Goal: Task Accomplishment & Management: Use online tool/utility

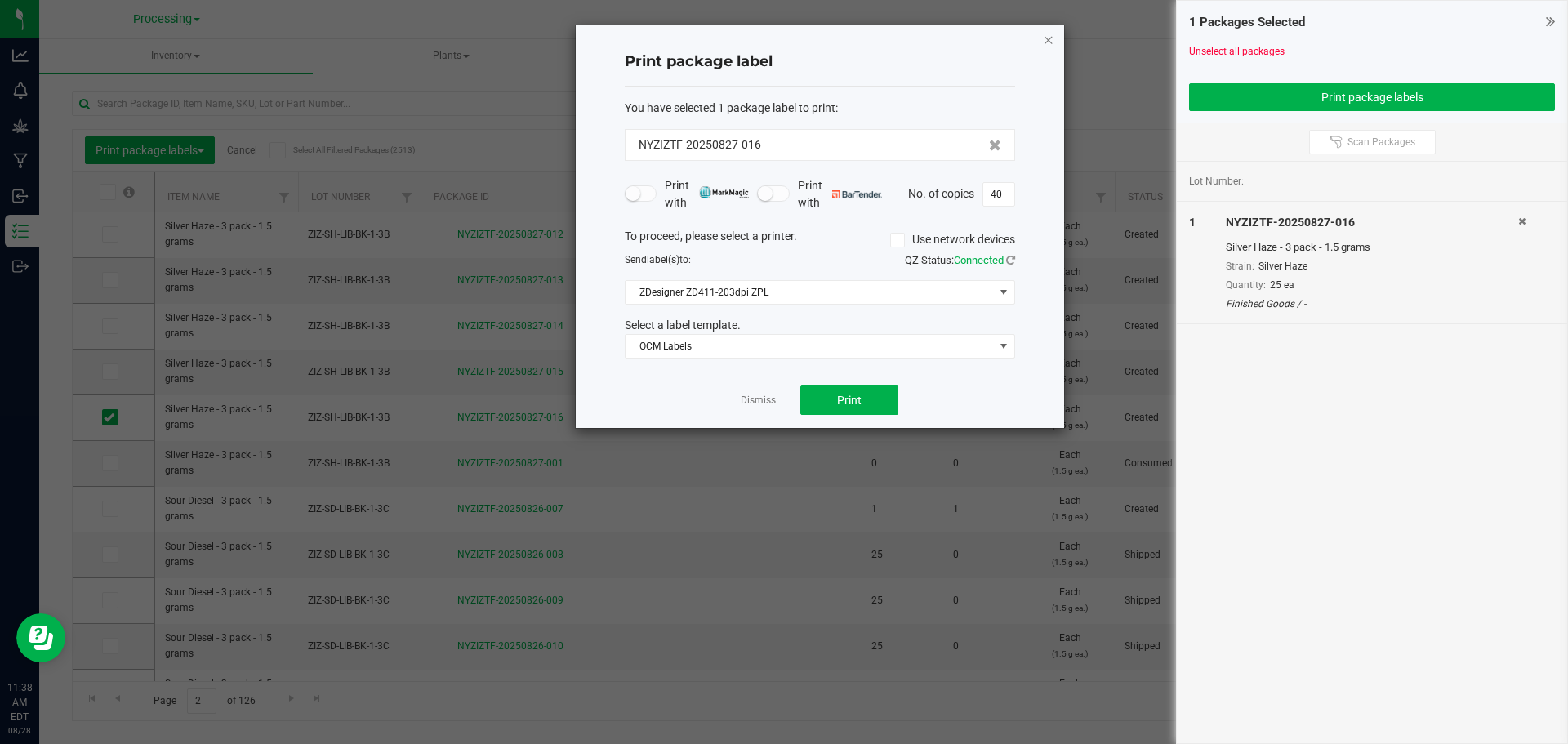
click at [1046, 36] on icon "button" at bounding box center [1048, 39] width 11 height 20
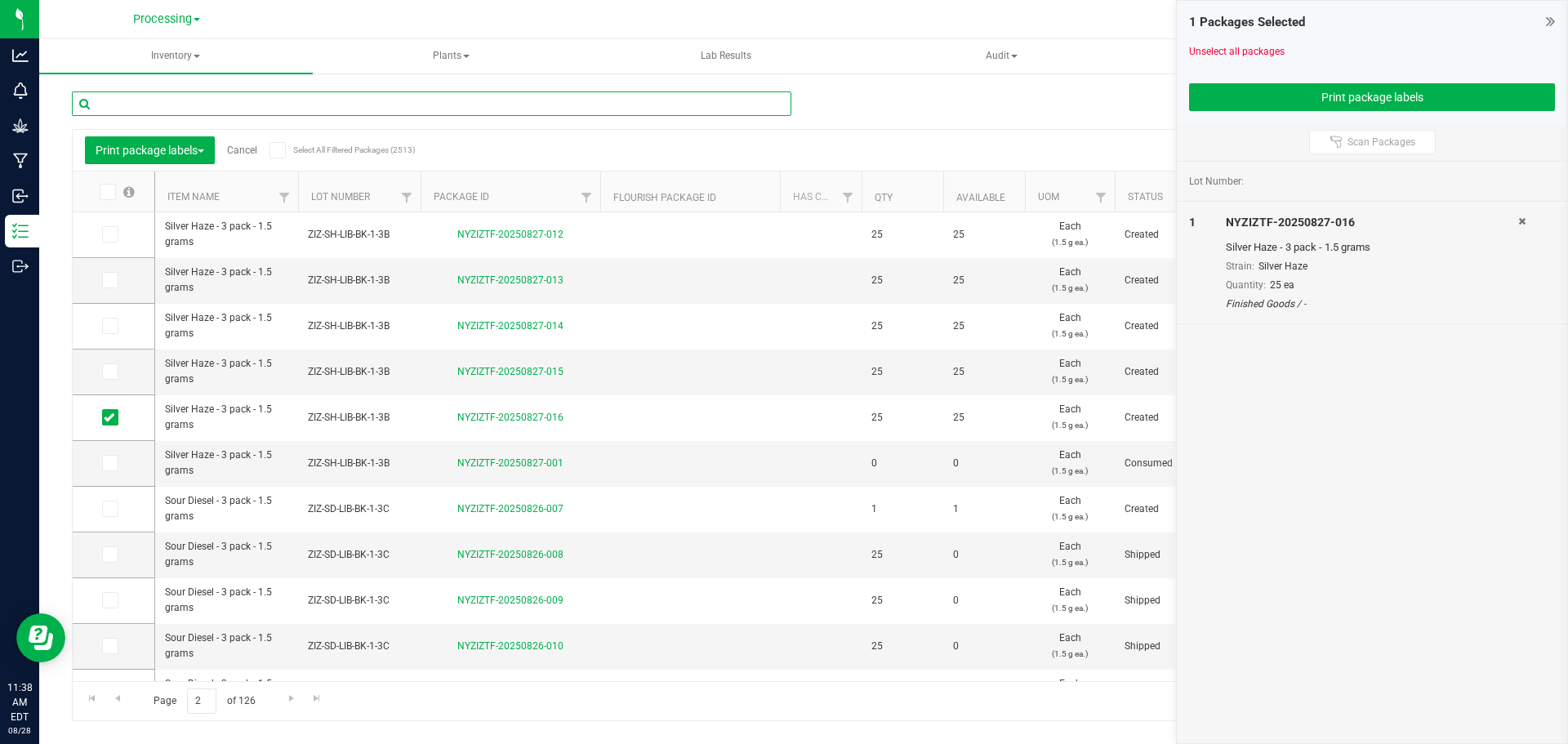
click at [141, 105] on input "text" at bounding box center [432, 103] width 720 height 24
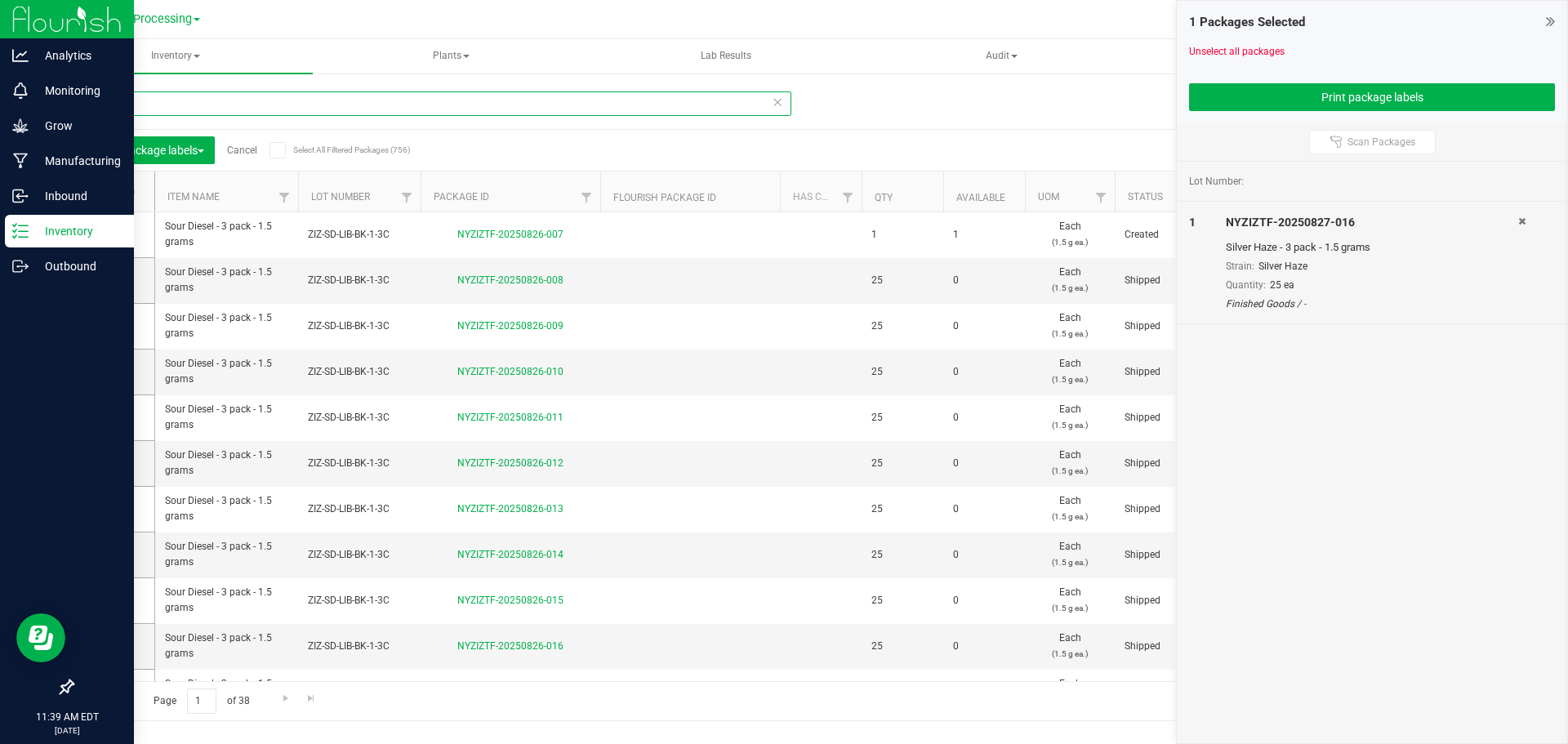
type input "sour"
click at [21, 230] on icon at bounding box center [21, 231] width 17 height 17
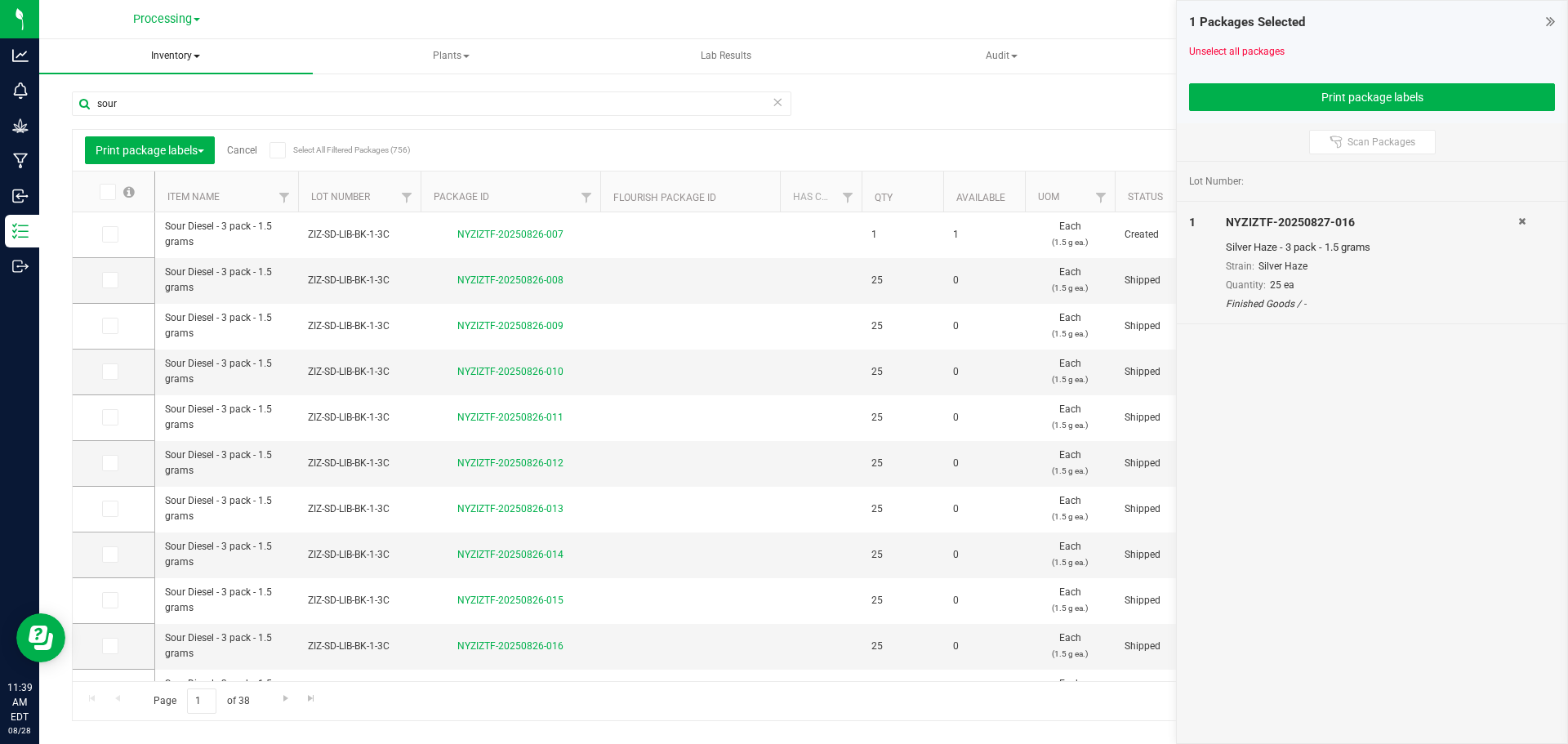
click at [174, 55] on span "Inventory" at bounding box center [175, 56] width 273 height 34
click at [161, 117] on span "All inventory" at bounding box center [117, 117] width 110 height 14
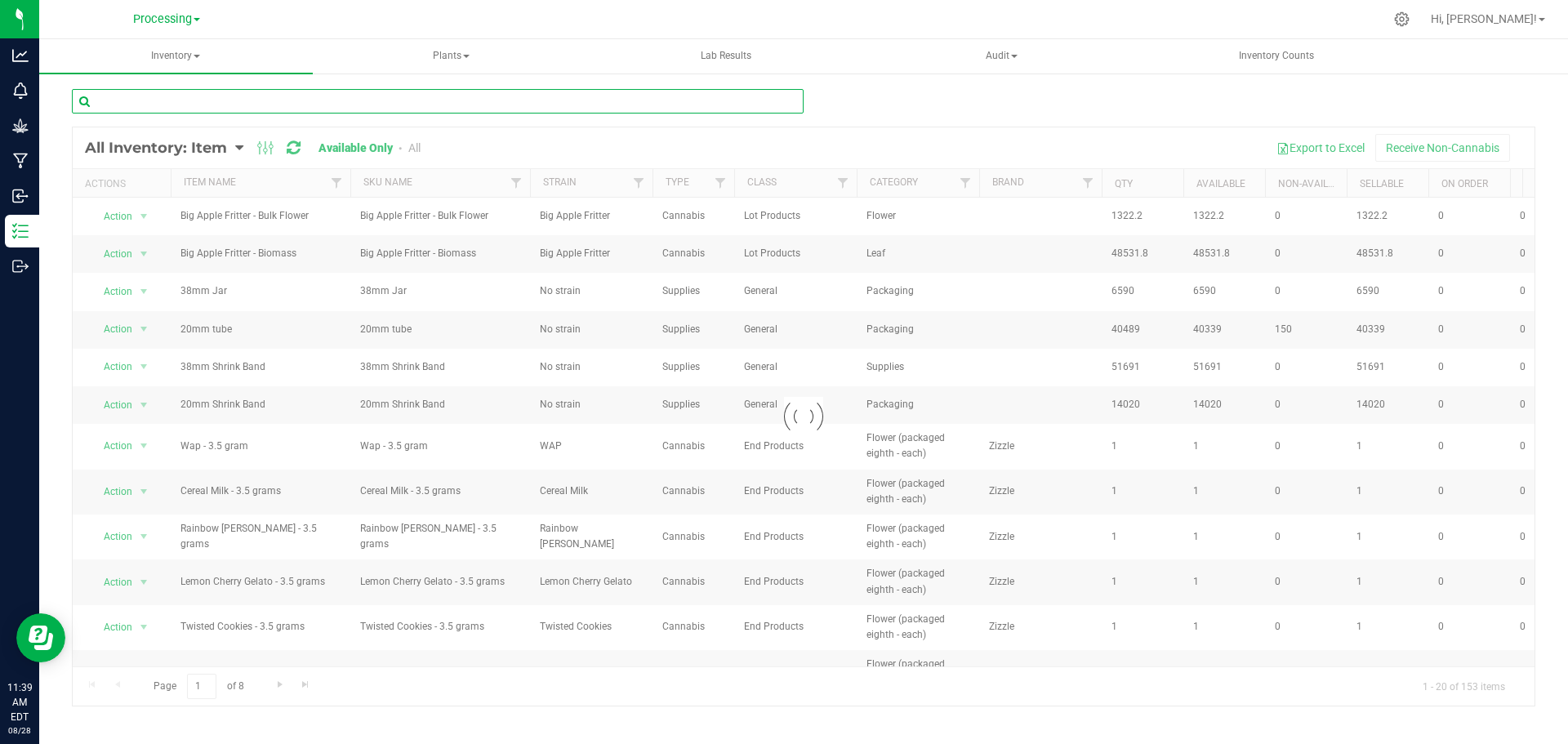
click at [193, 101] on input "text" at bounding box center [437, 101] width 732 height 24
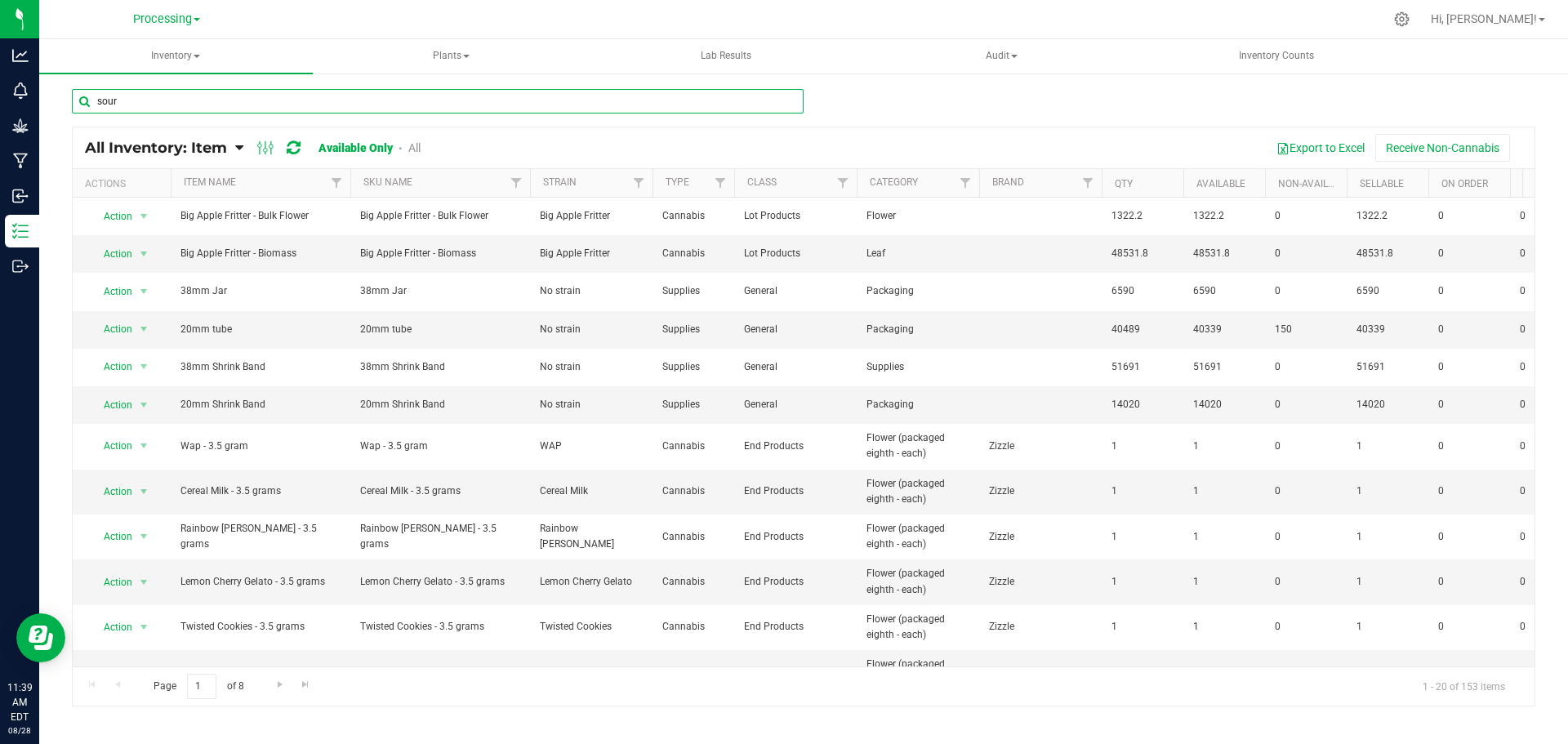
type input "sour"
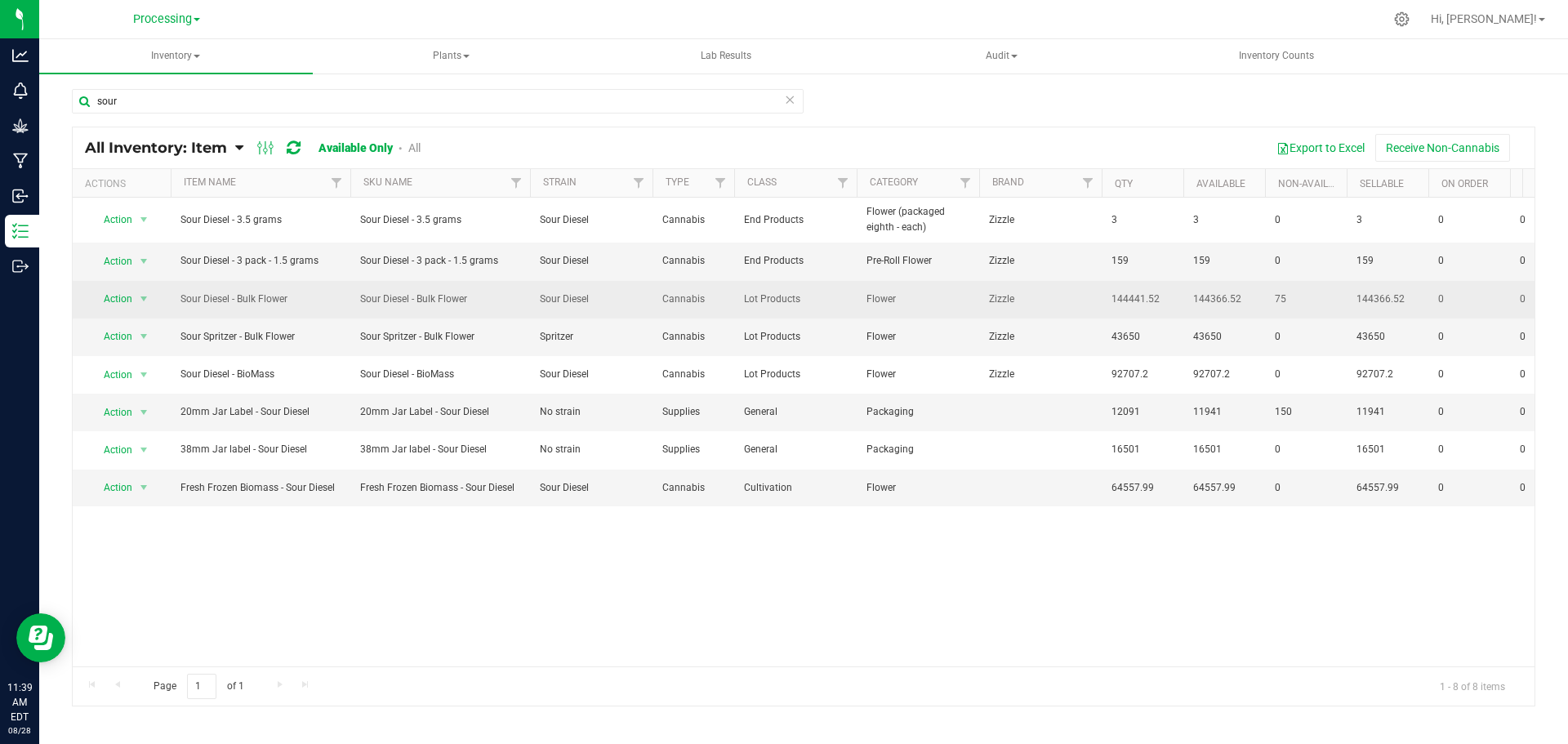
click at [295, 298] on span "Sour Diesel - Bulk Flower" at bounding box center [261, 299] width 160 height 16
click at [113, 296] on span "Action" at bounding box center [110, 298] width 44 height 23
click at [209, 302] on span "Sour Diesel - Bulk Flower" at bounding box center [261, 299] width 160 height 16
click at [144, 297] on span "select" at bounding box center [144, 299] width 13 height 13
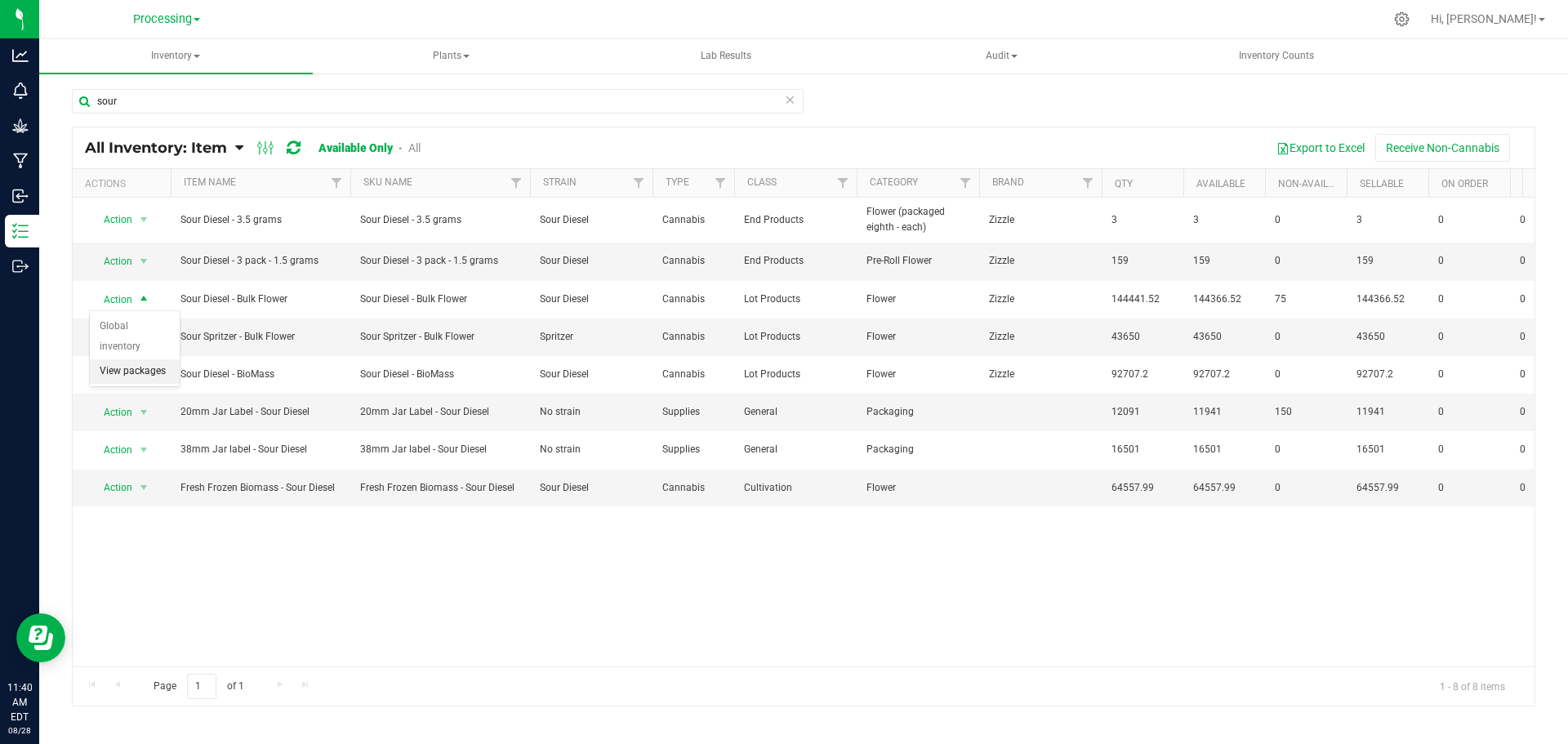
click at [143, 359] on li "View packages" at bounding box center [134, 371] width 90 height 24
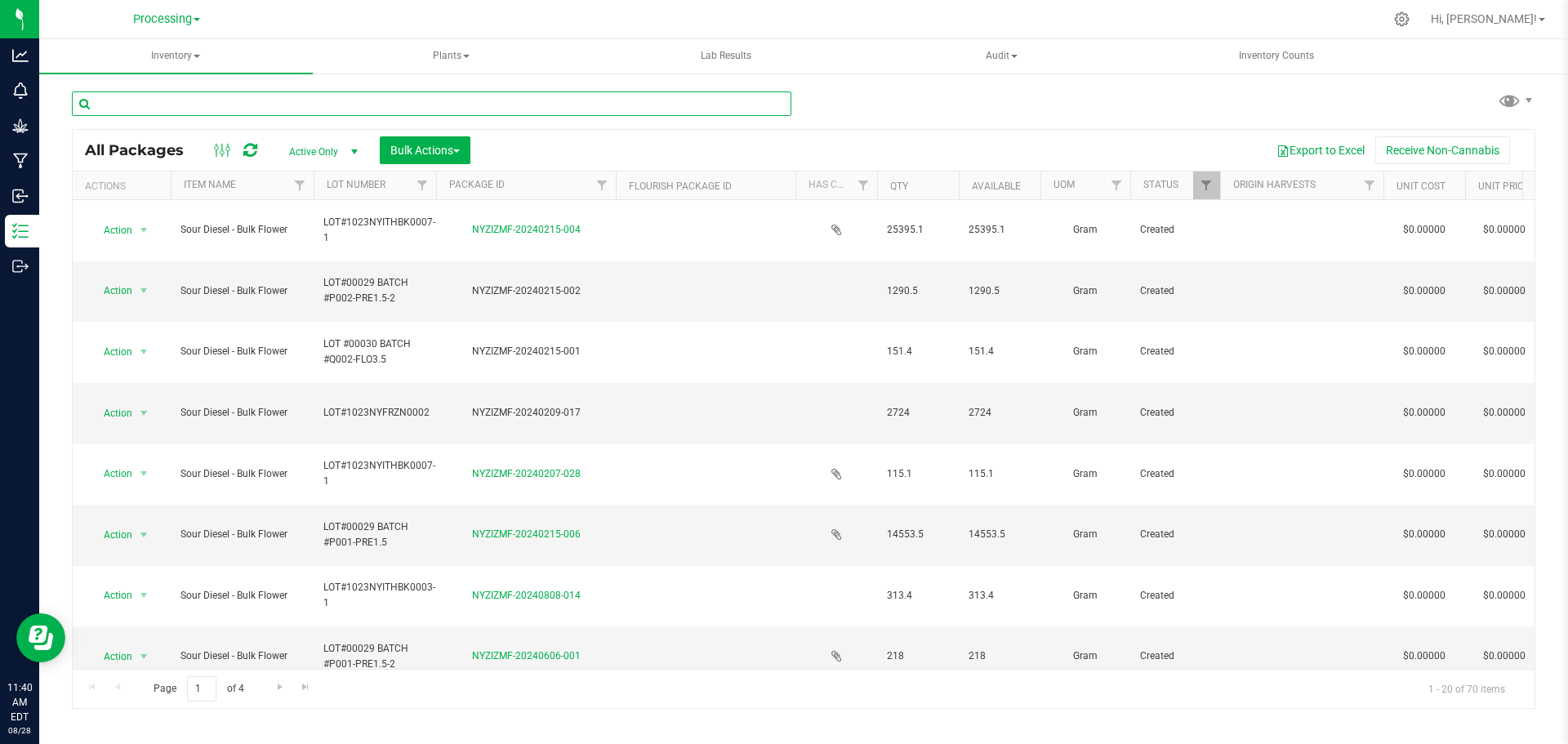
drag, startPoint x: 212, startPoint y: 103, endPoint x: 227, endPoint y: 111, distance: 17.0
click at [212, 103] on input "text" at bounding box center [432, 103] width 720 height 24
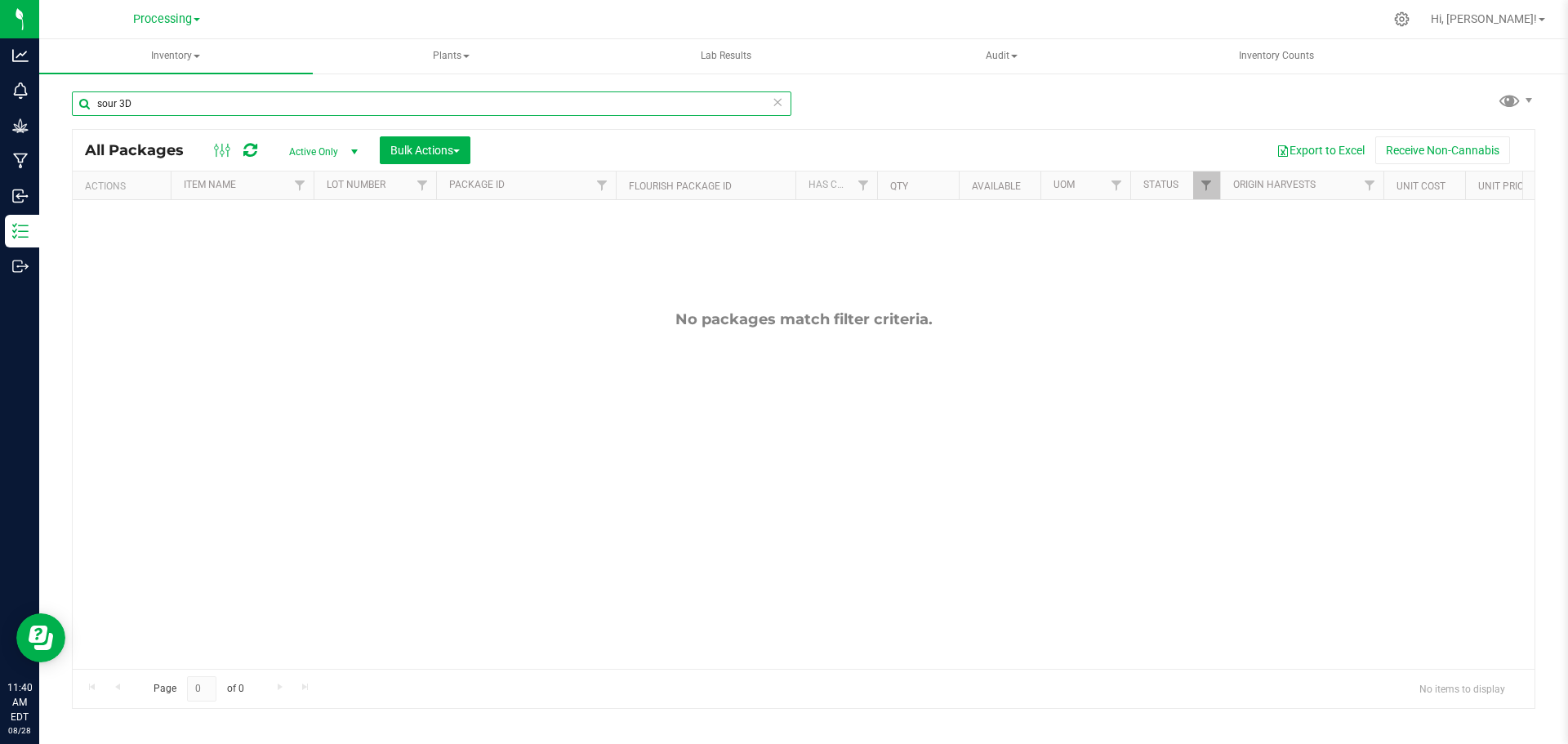
type input "sour 3D"
click at [163, 10] on link "Processing" at bounding box center [167, 18] width 67 height 16
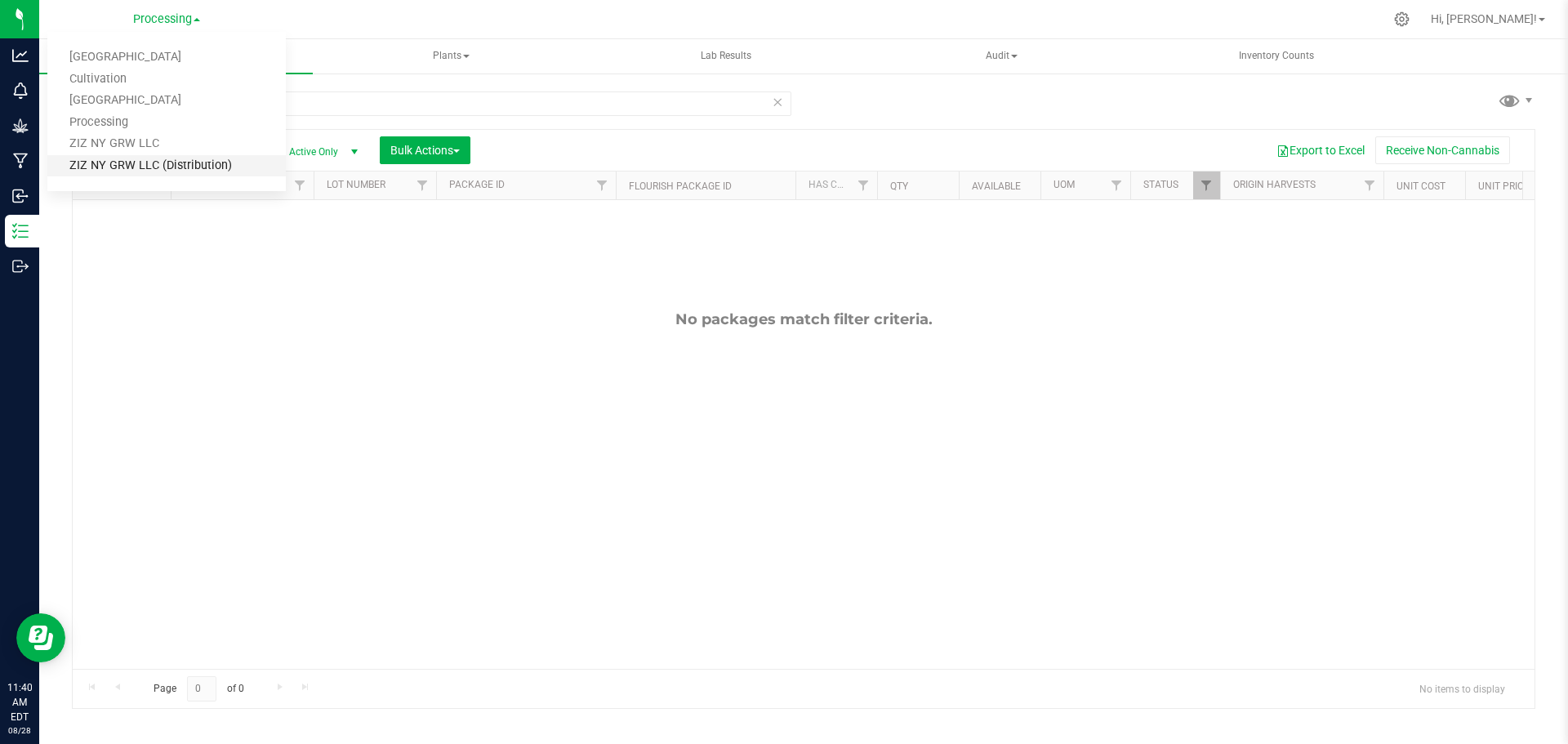
click at [135, 167] on link "ZIZ NY GRW LLC (Distribution)" at bounding box center [167, 166] width 239 height 22
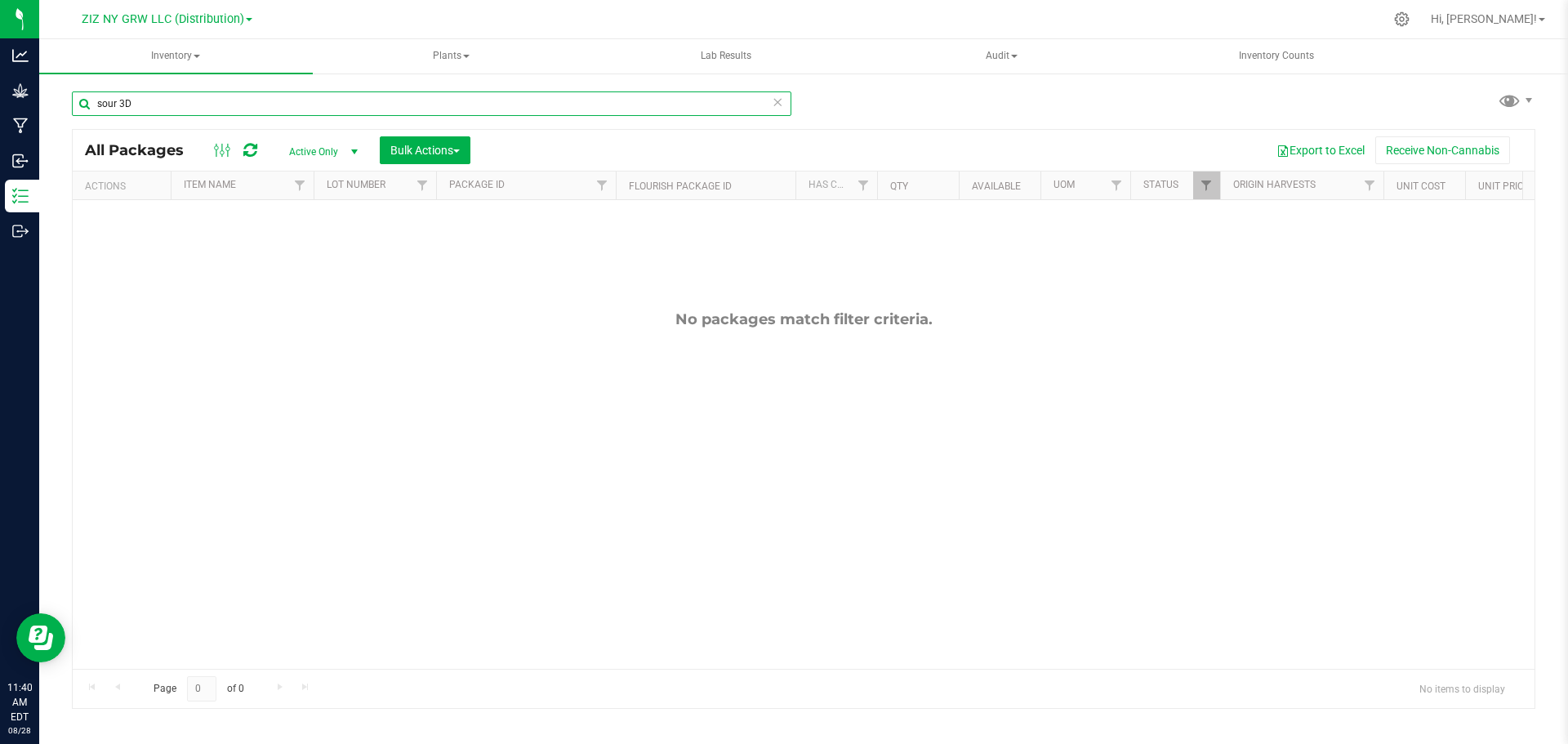
click at [153, 100] on input "sour 3D" at bounding box center [432, 103] width 720 height 24
type input "sour"
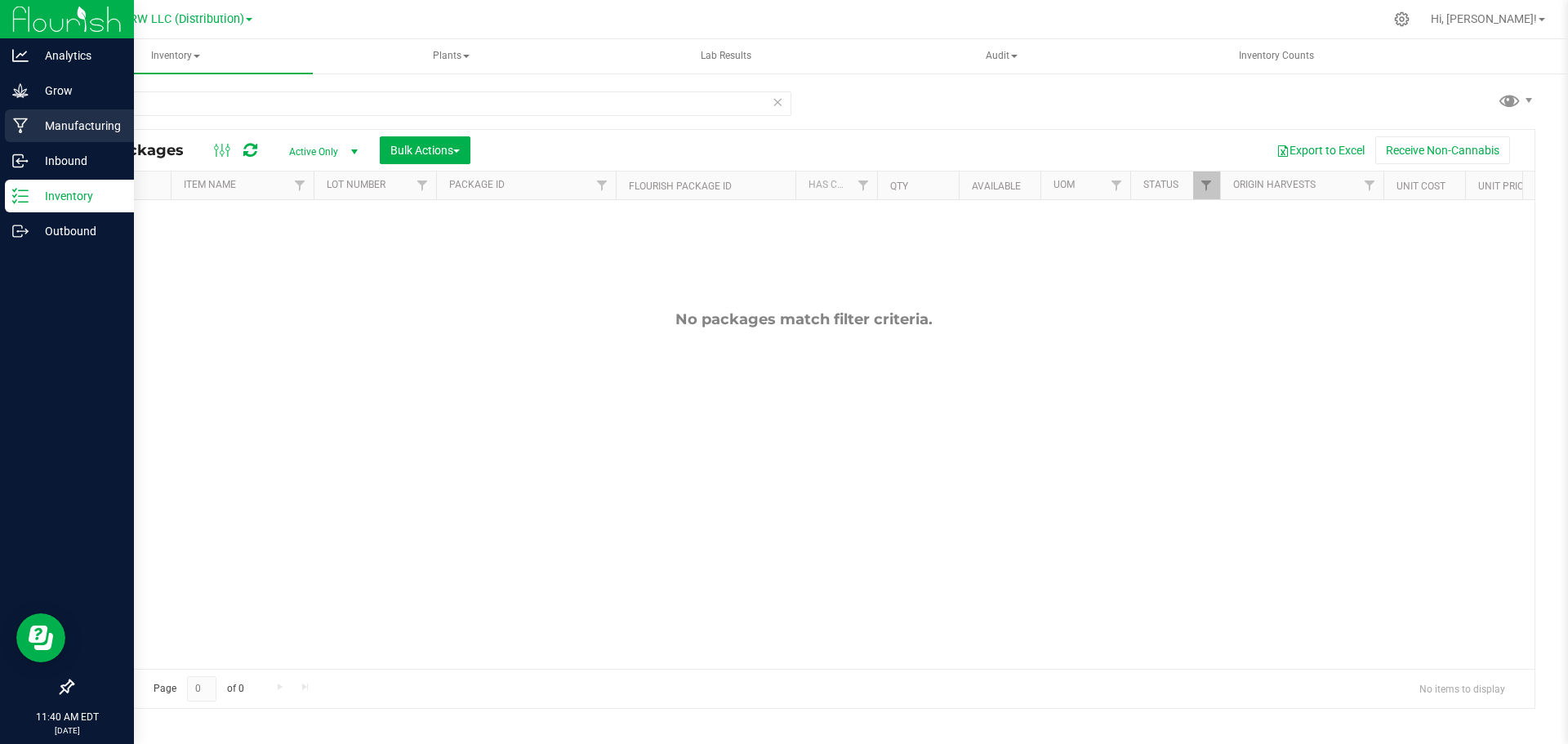
click at [35, 124] on p "Manufacturing" at bounding box center [77, 125] width 98 height 20
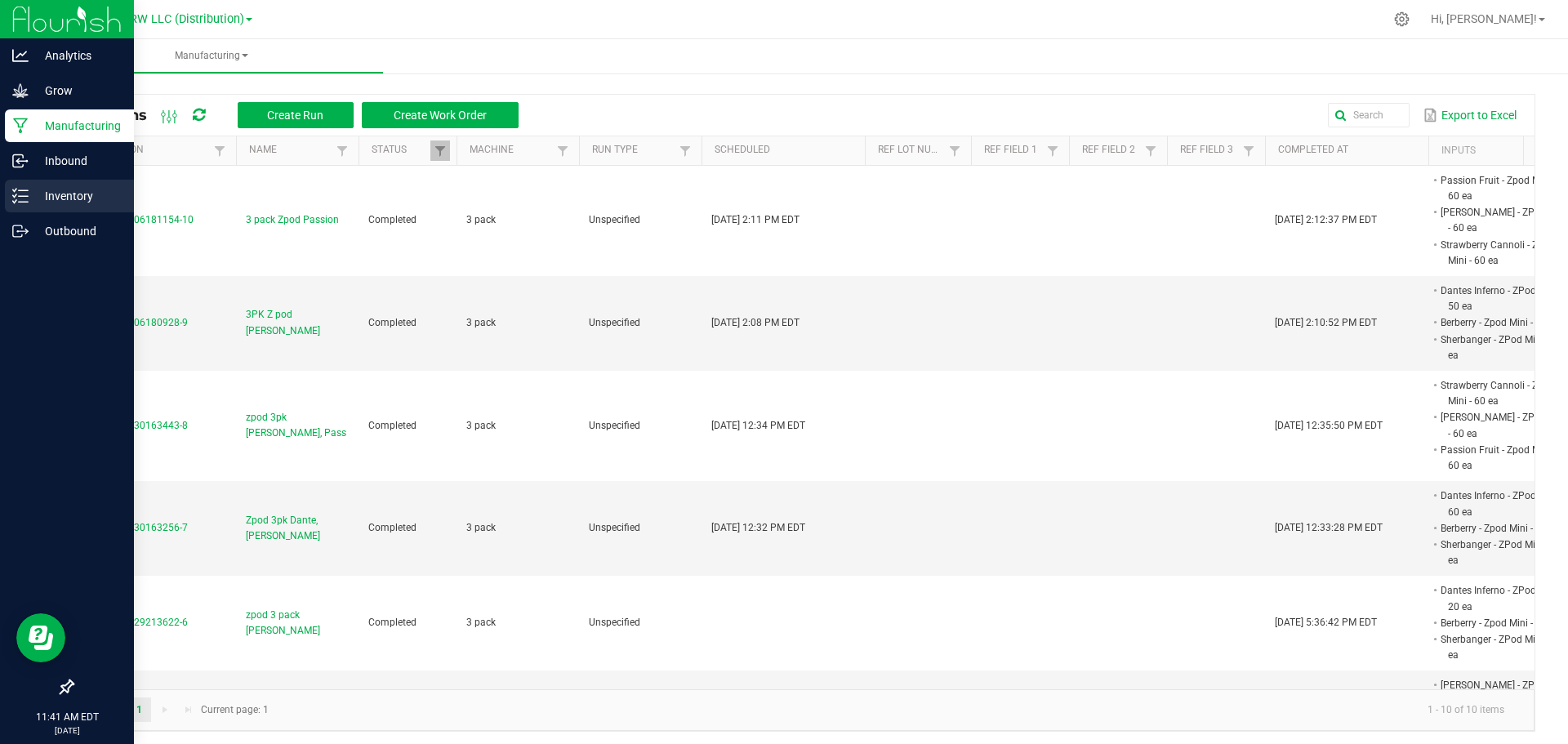
click at [77, 194] on p "Inventory" at bounding box center [77, 196] width 98 height 20
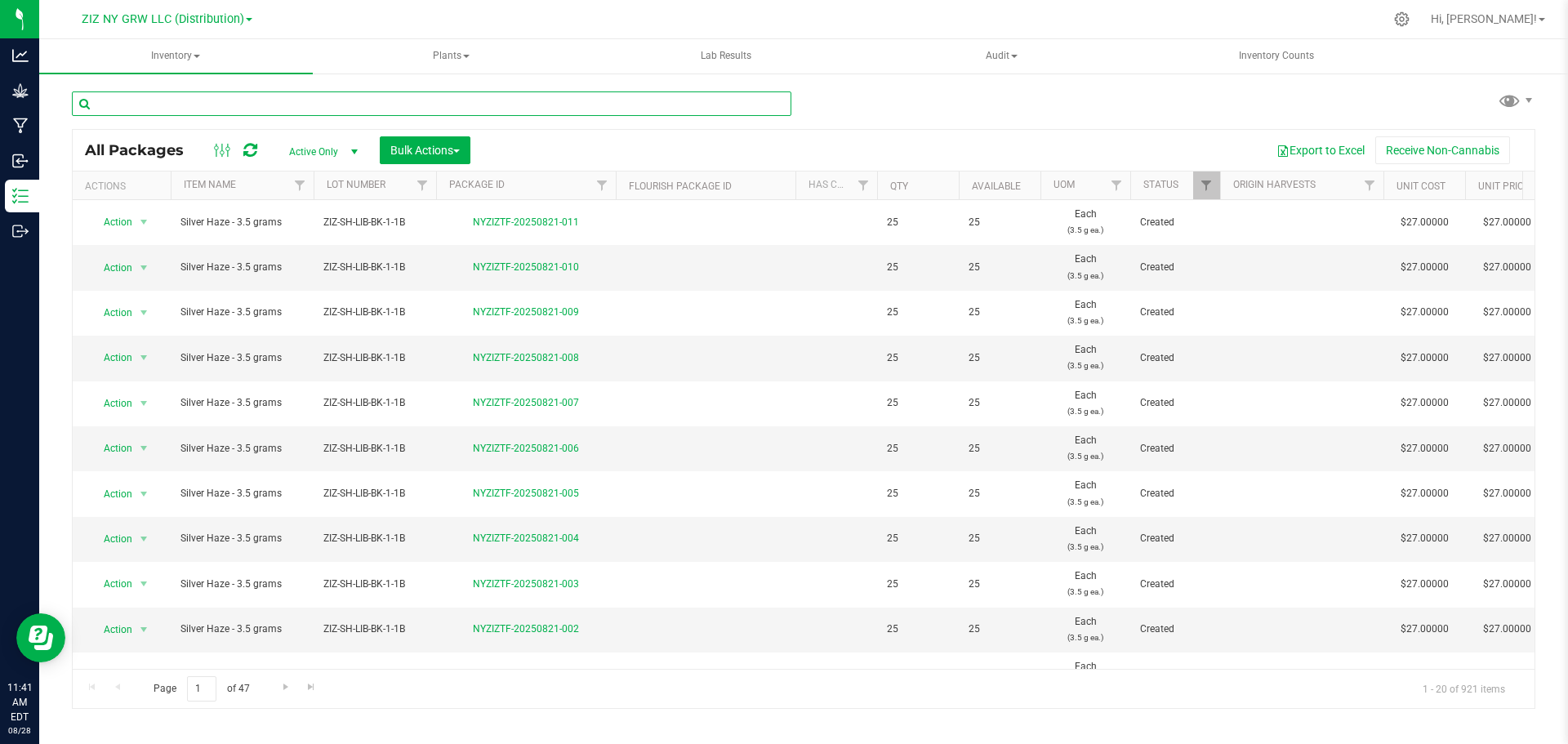
click at [189, 102] on input "text" at bounding box center [432, 103] width 720 height 24
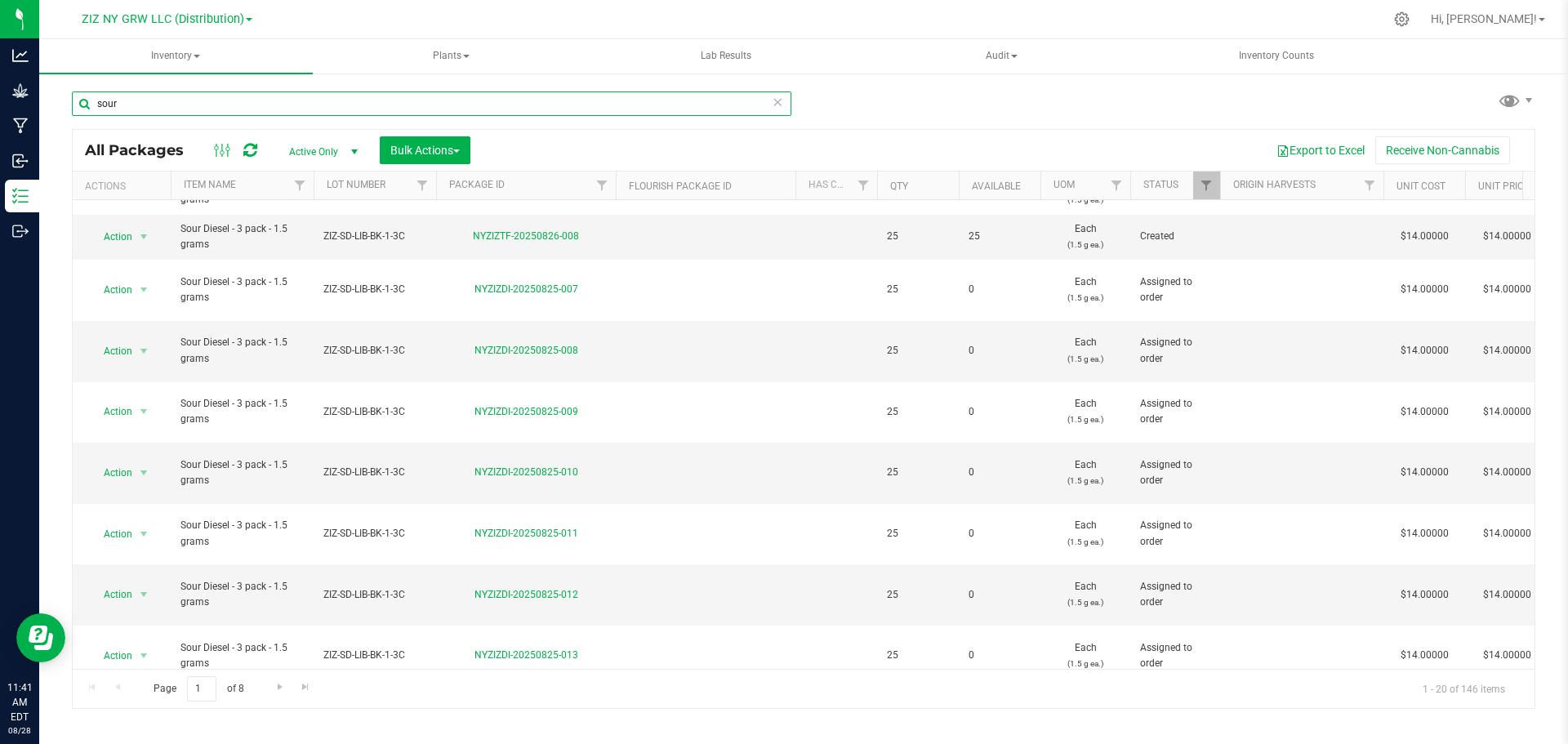
scroll to position [448, 0]
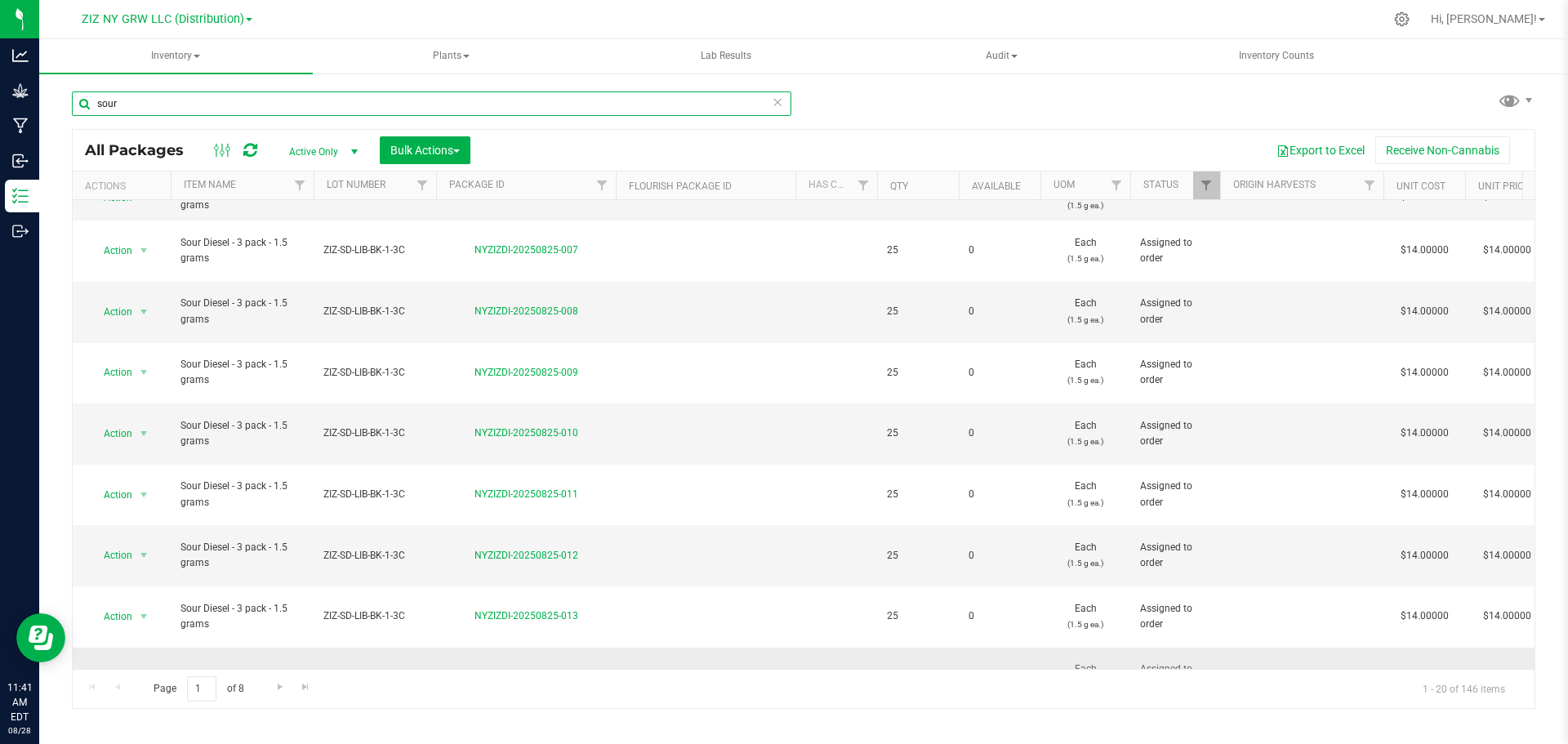
type input "sour"
click at [148, 670] on span "select" at bounding box center [144, 677] width 13 height 13
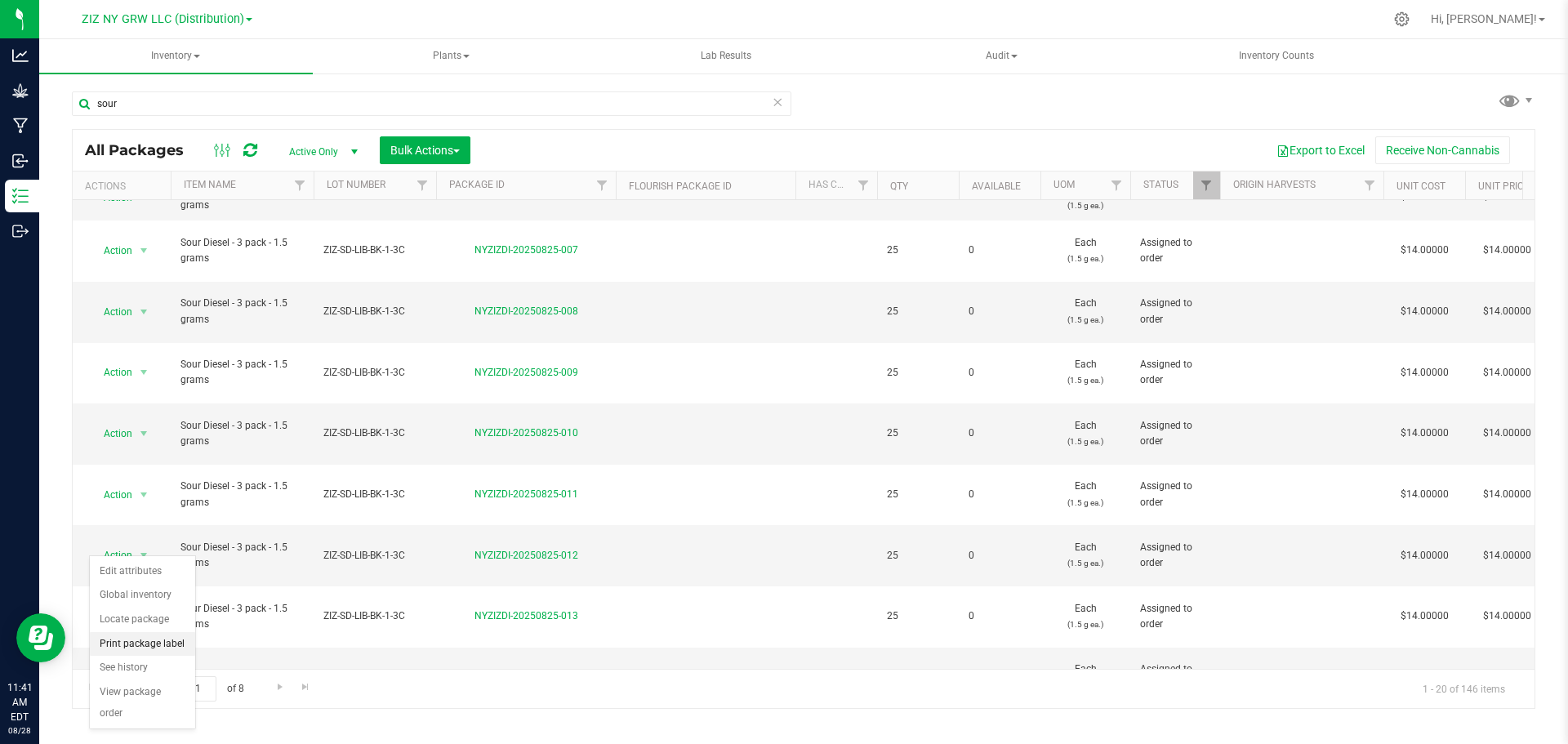
click at [153, 644] on li "Print package label" at bounding box center [142, 644] width 105 height 24
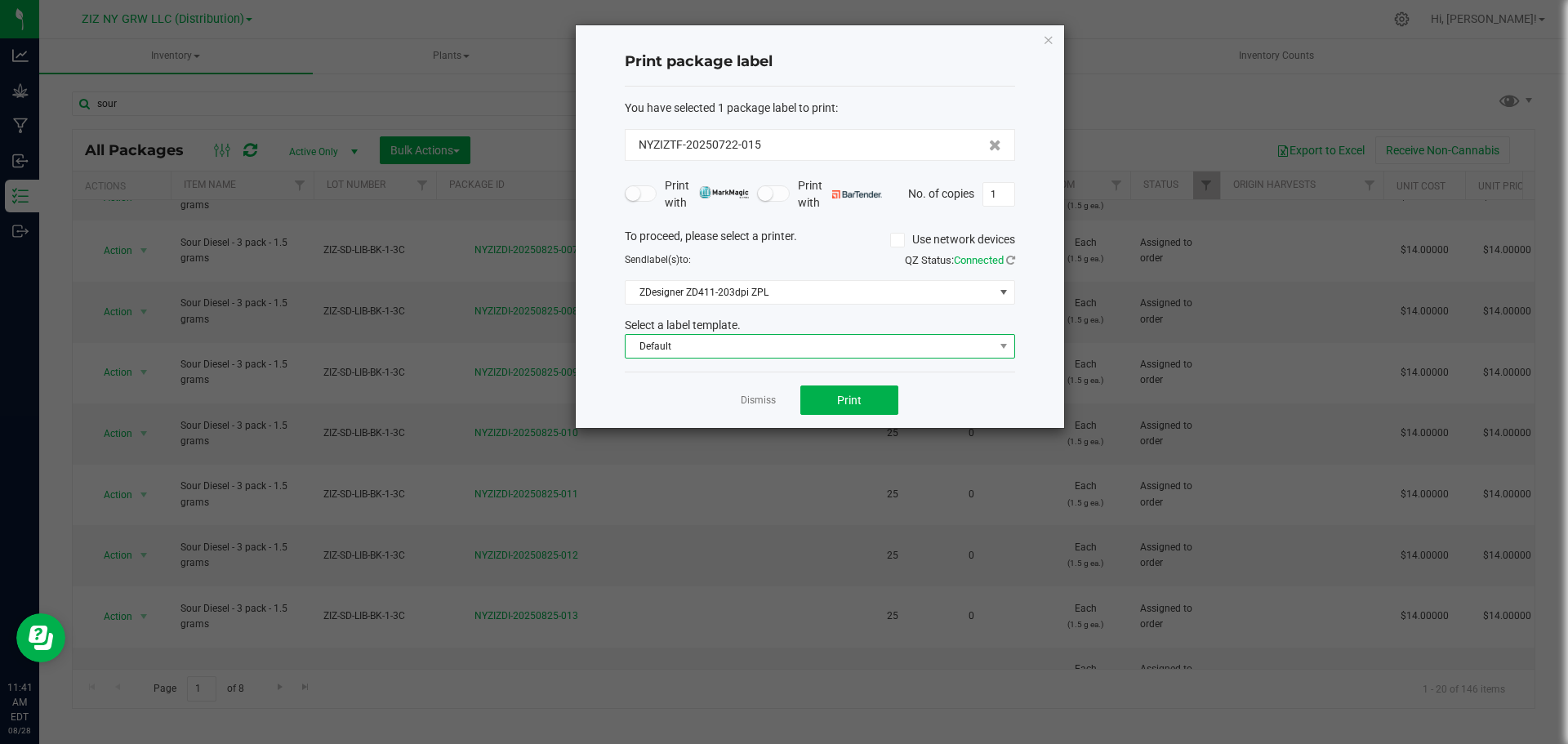
click at [897, 343] on span "Default" at bounding box center [810, 346] width 368 height 23
click at [1048, 39] on icon "button" at bounding box center [1048, 39] width 11 height 20
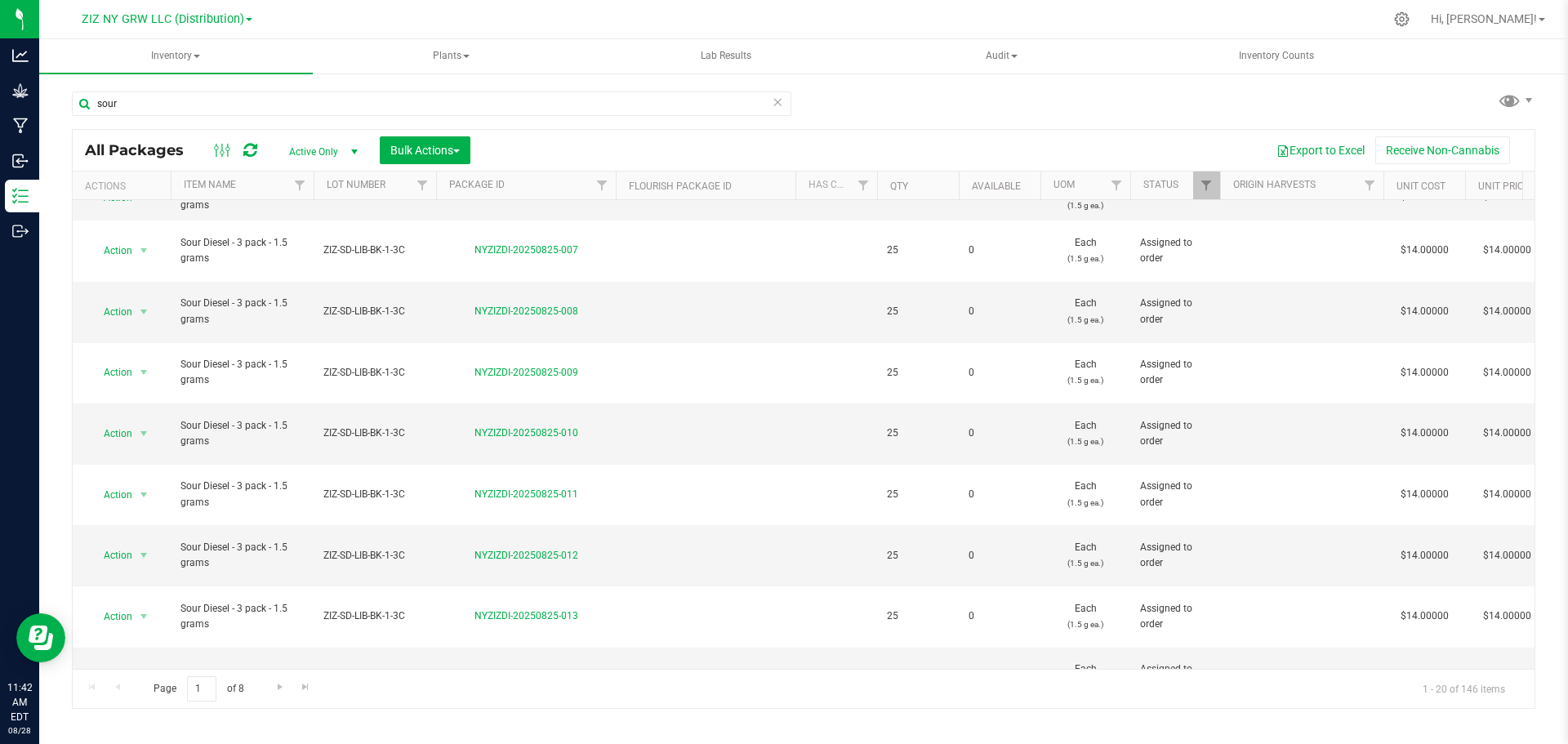
click at [156, 10] on div "ZIZ NY GRW LLC (Distribution) Brooklyn Farm Cultivation Liberty Farm Processing…" at bounding box center [167, 19] width 171 height 20
click at [246, 21] on span at bounding box center [249, 20] width 7 height 4
click at [170, 121] on link "Processing" at bounding box center [167, 123] width 239 height 22
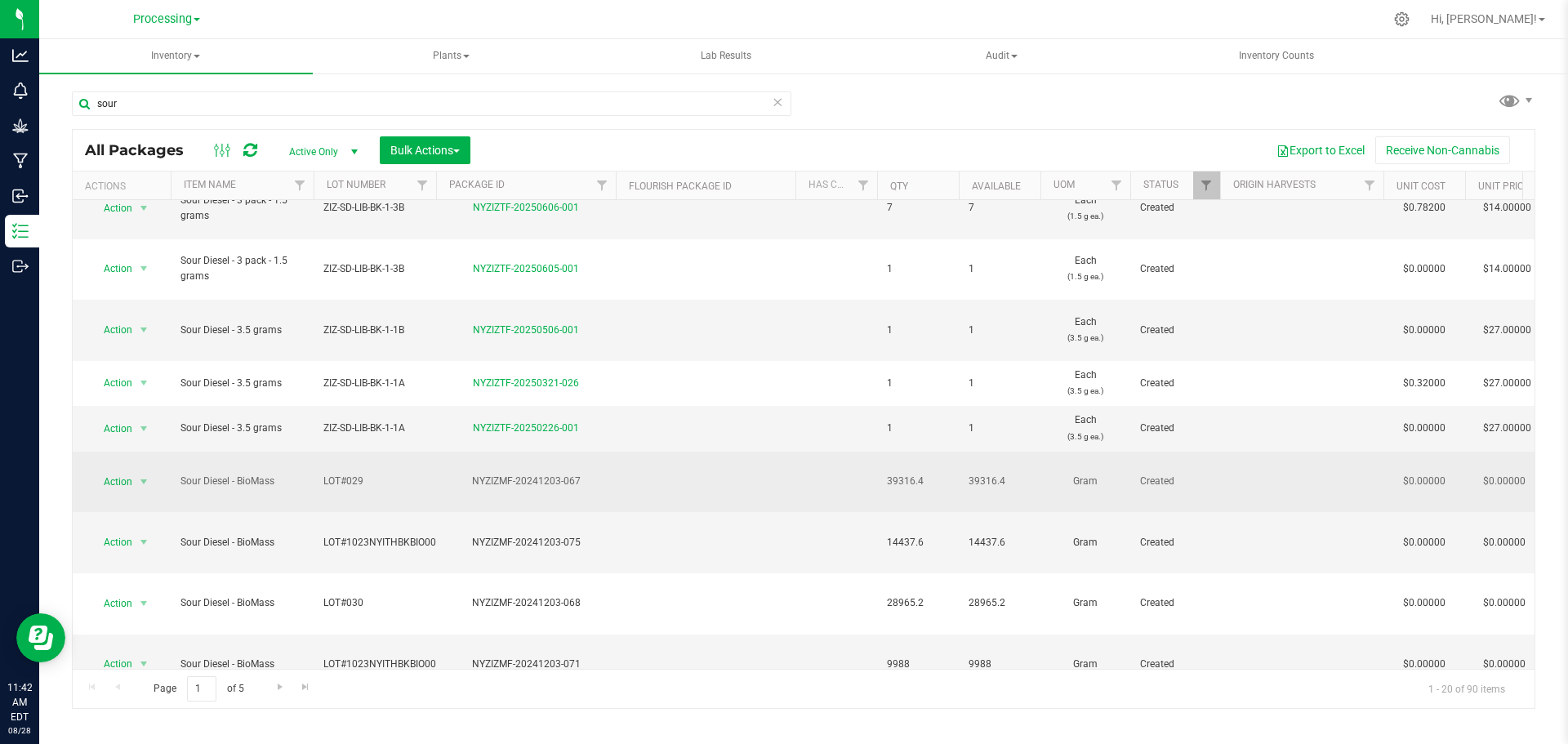
scroll to position [448, 0]
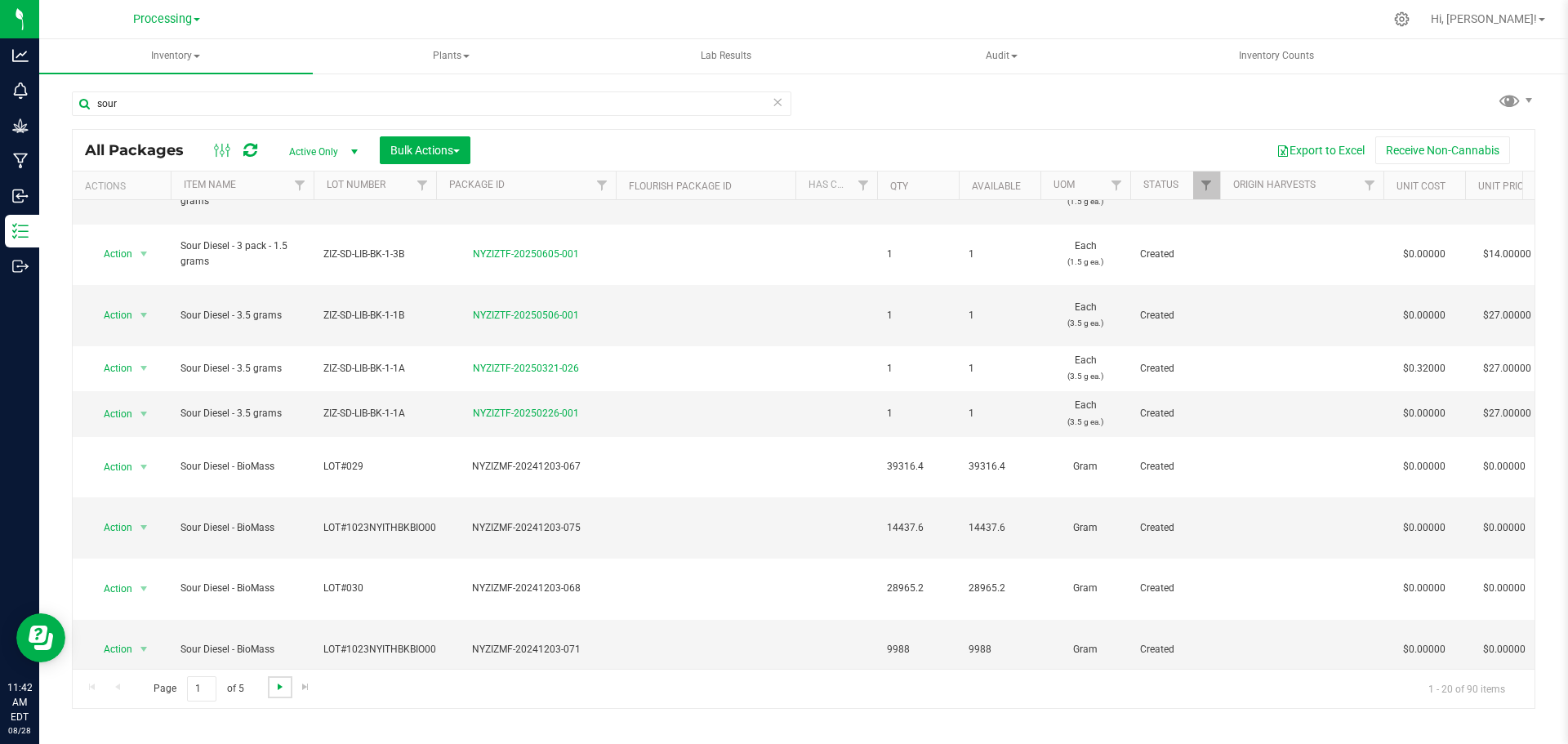
click at [273, 681] on span "Go to the next page" at bounding box center [280, 687] width 13 height 13
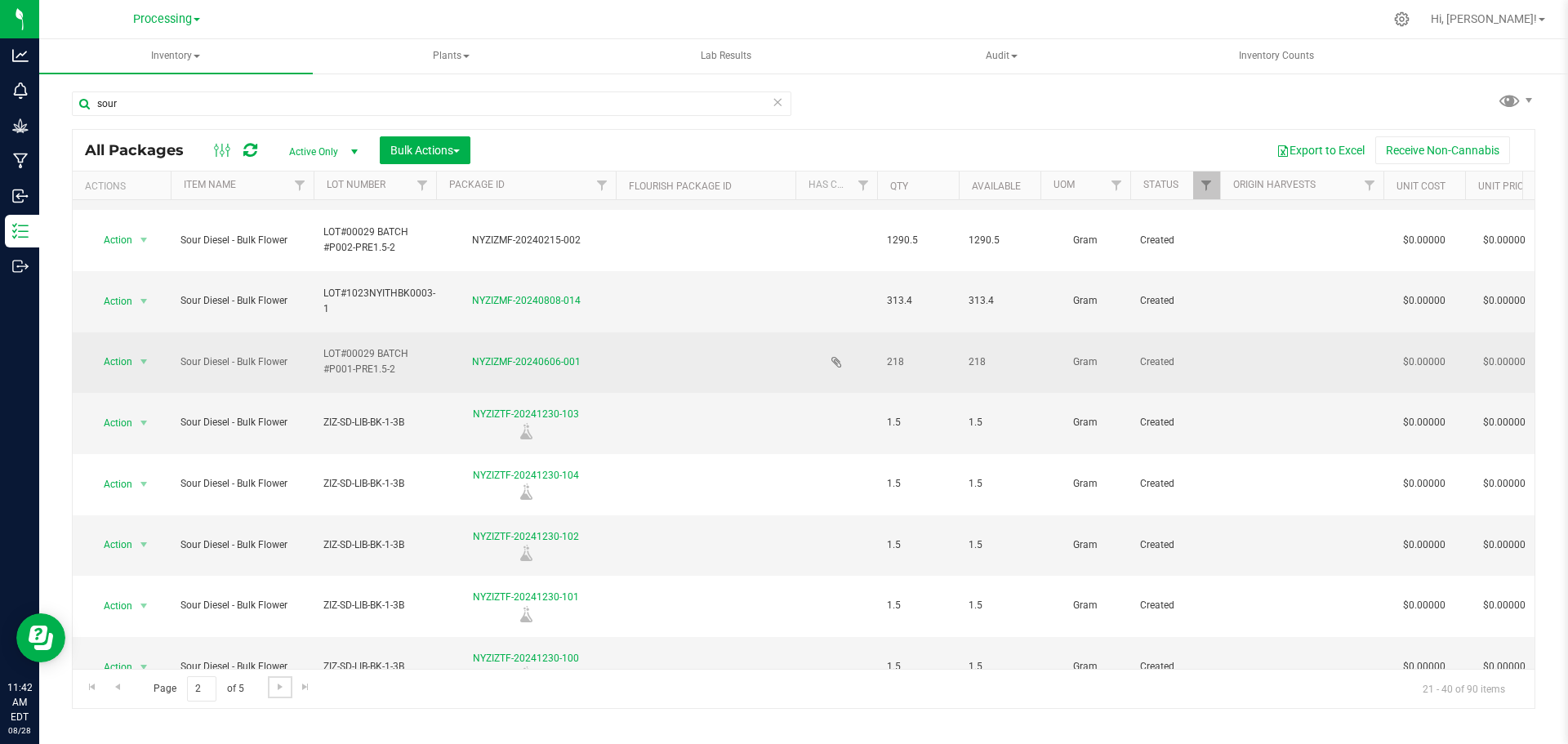
scroll to position [449, 0]
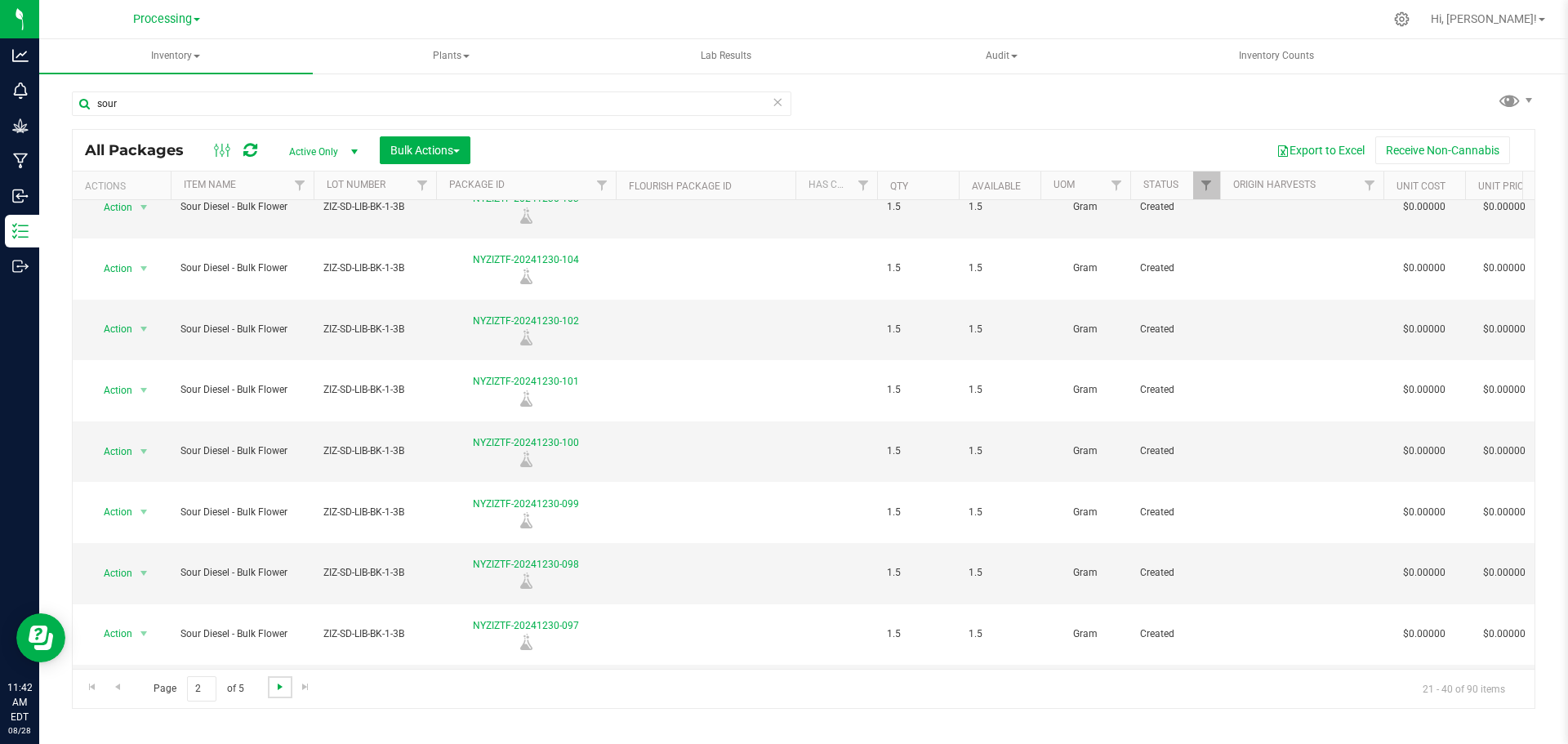
click at [273, 685] on span "Go to the next page" at bounding box center [280, 687] width 13 height 13
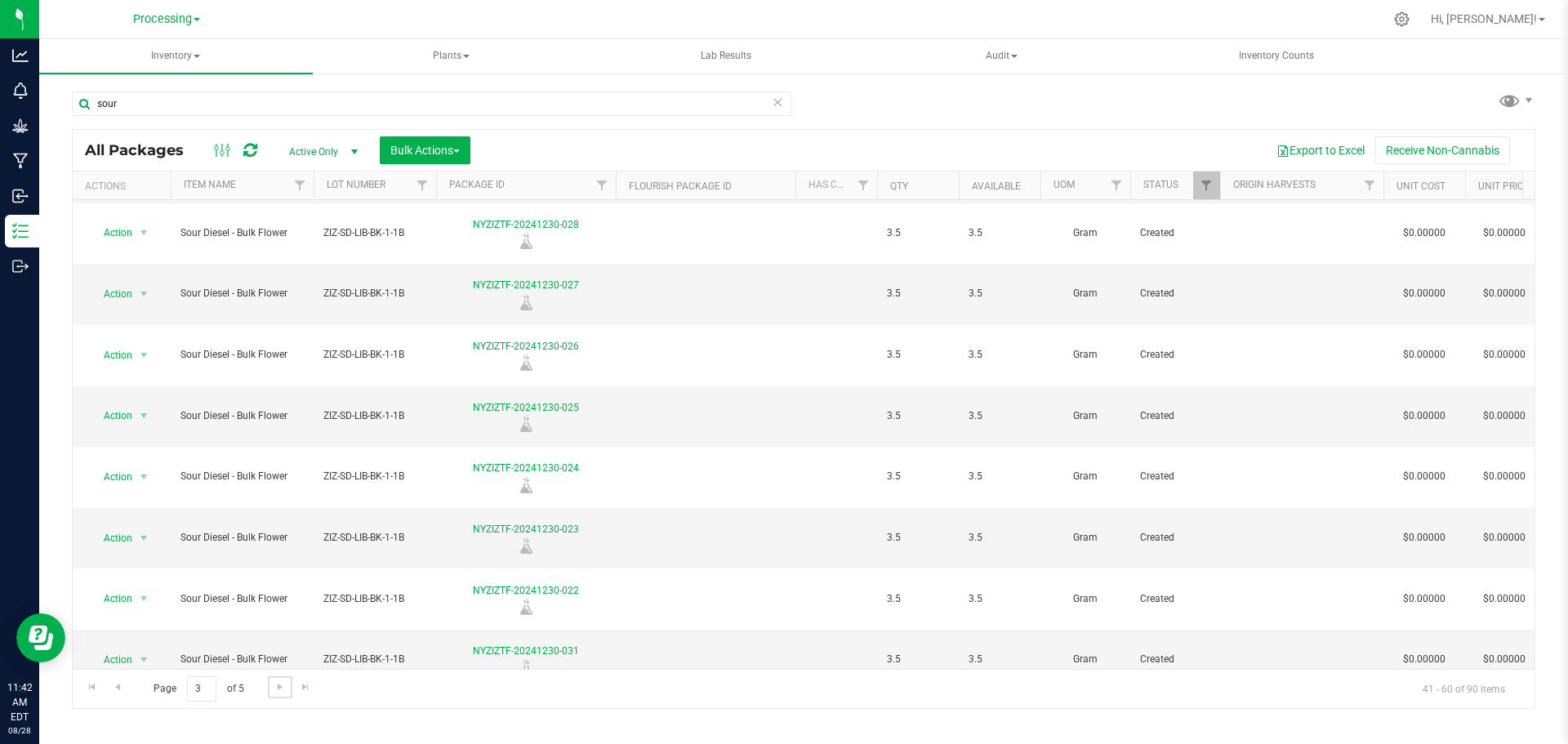
scroll to position [461, 0]
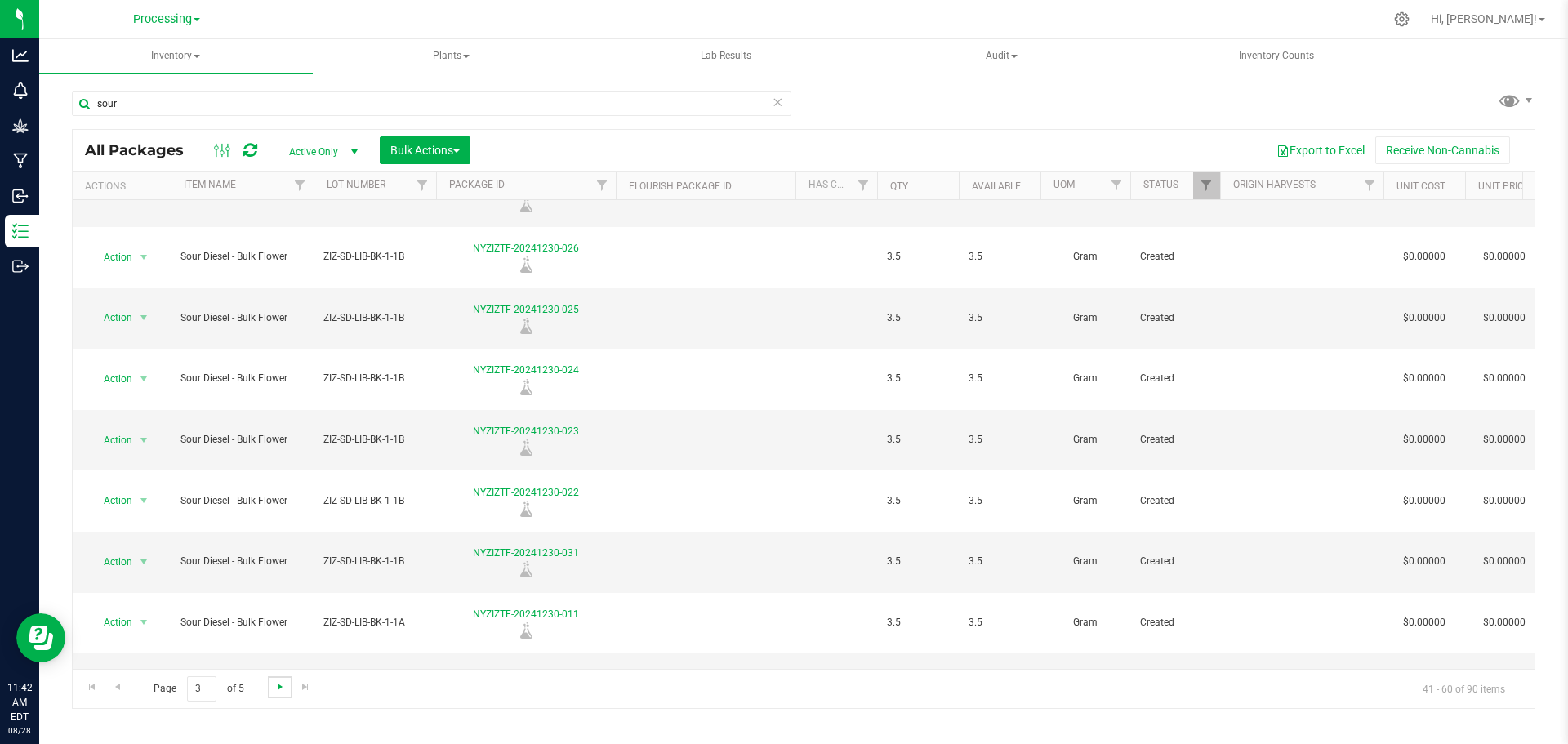
click at [274, 686] on span "Go to the next page" at bounding box center [280, 687] width 13 height 13
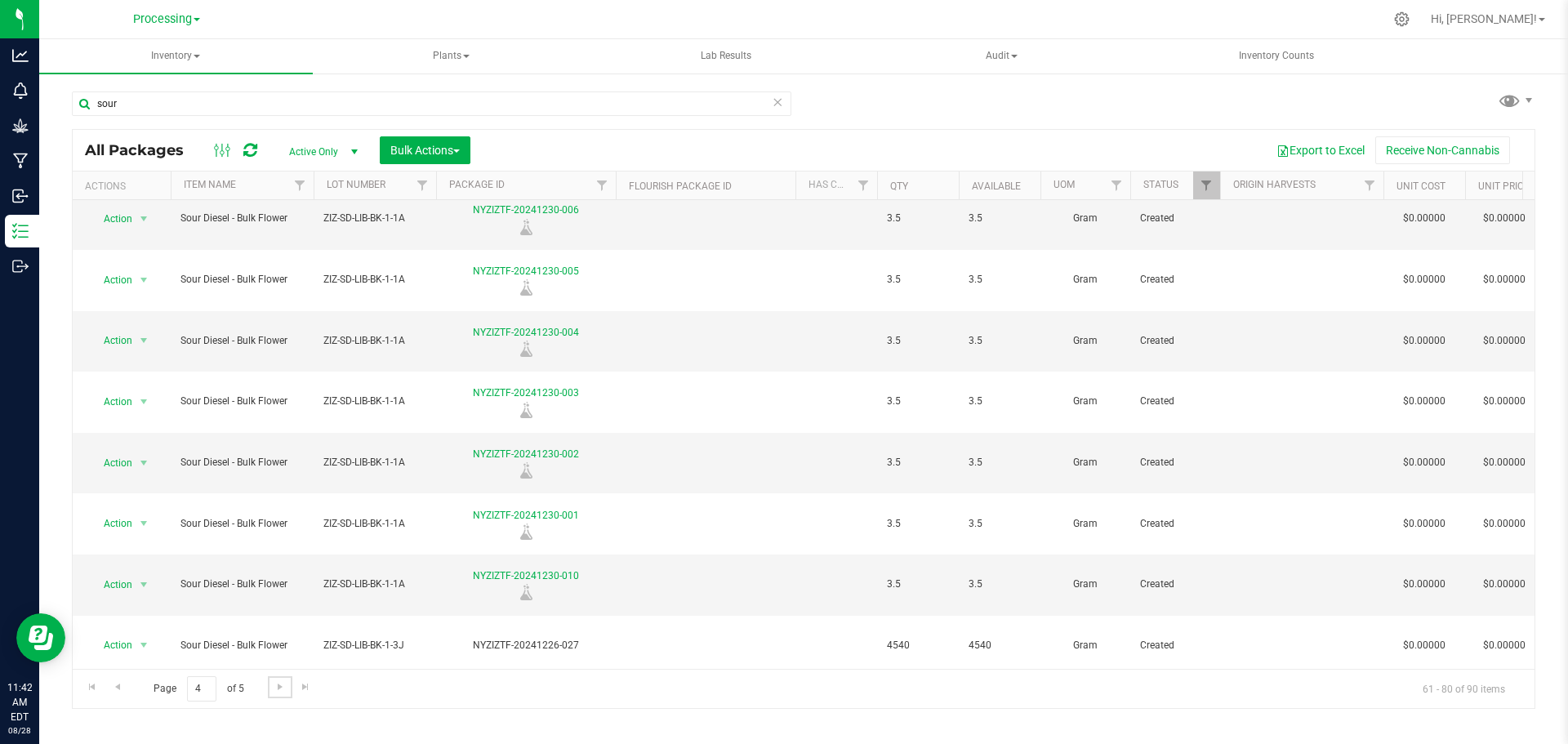
scroll to position [450, 0]
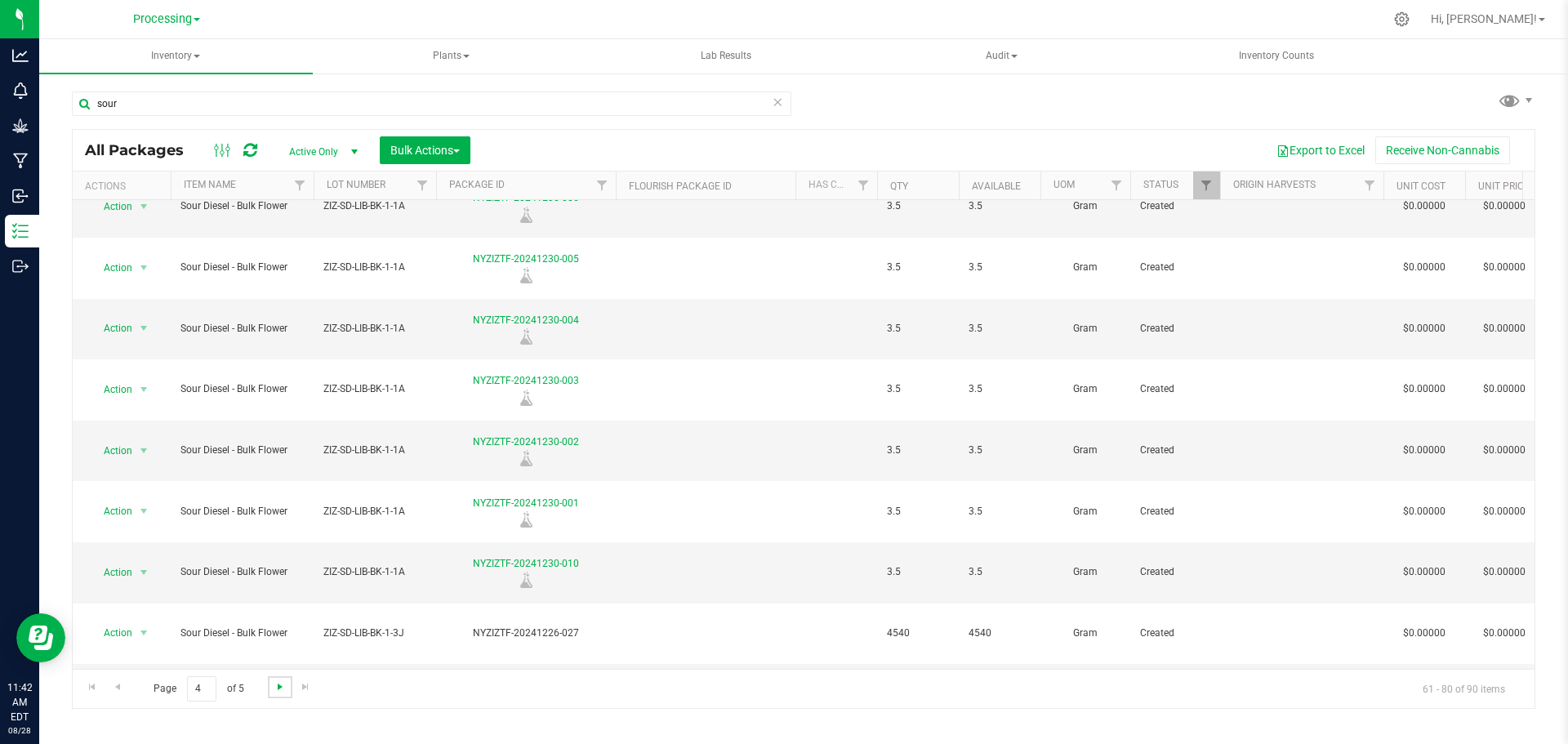
click at [279, 682] on span "Go to the next page" at bounding box center [280, 687] width 13 height 13
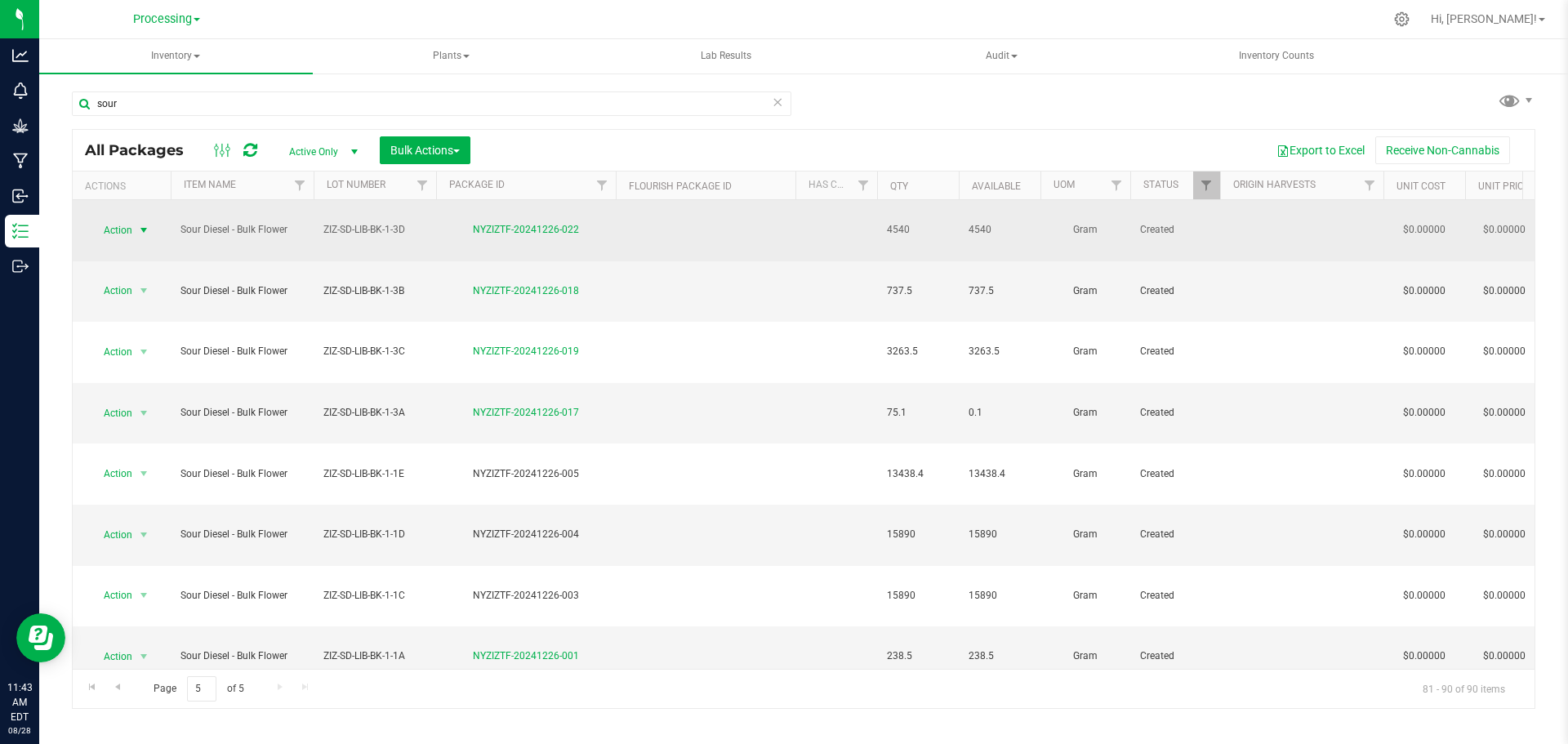
click at [140, 224] on span "select" at bounding box center [144, 230] width 13 height 13
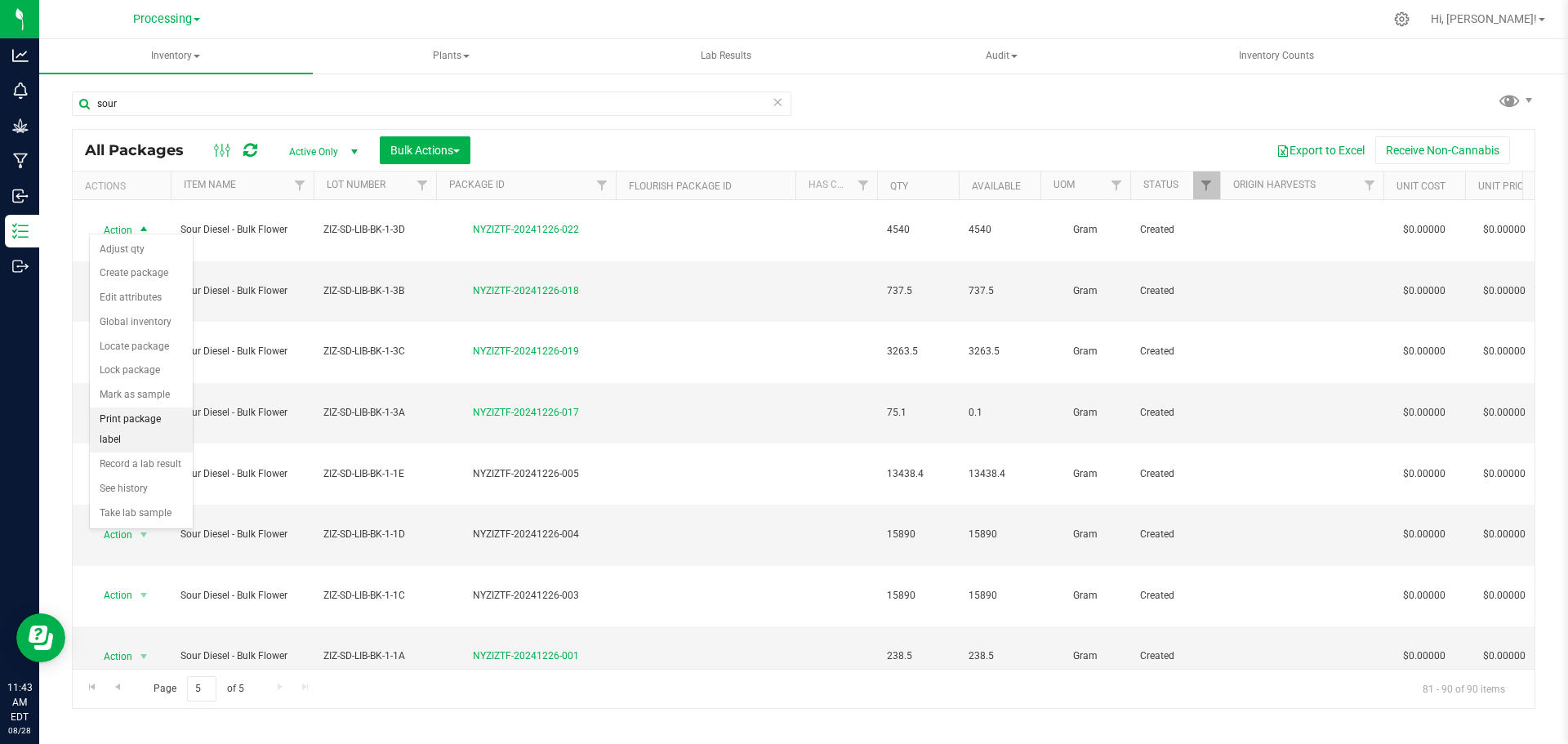
click at [132, 418] on li "Print package label" at bounding box center [141, 430] width 103 height 45
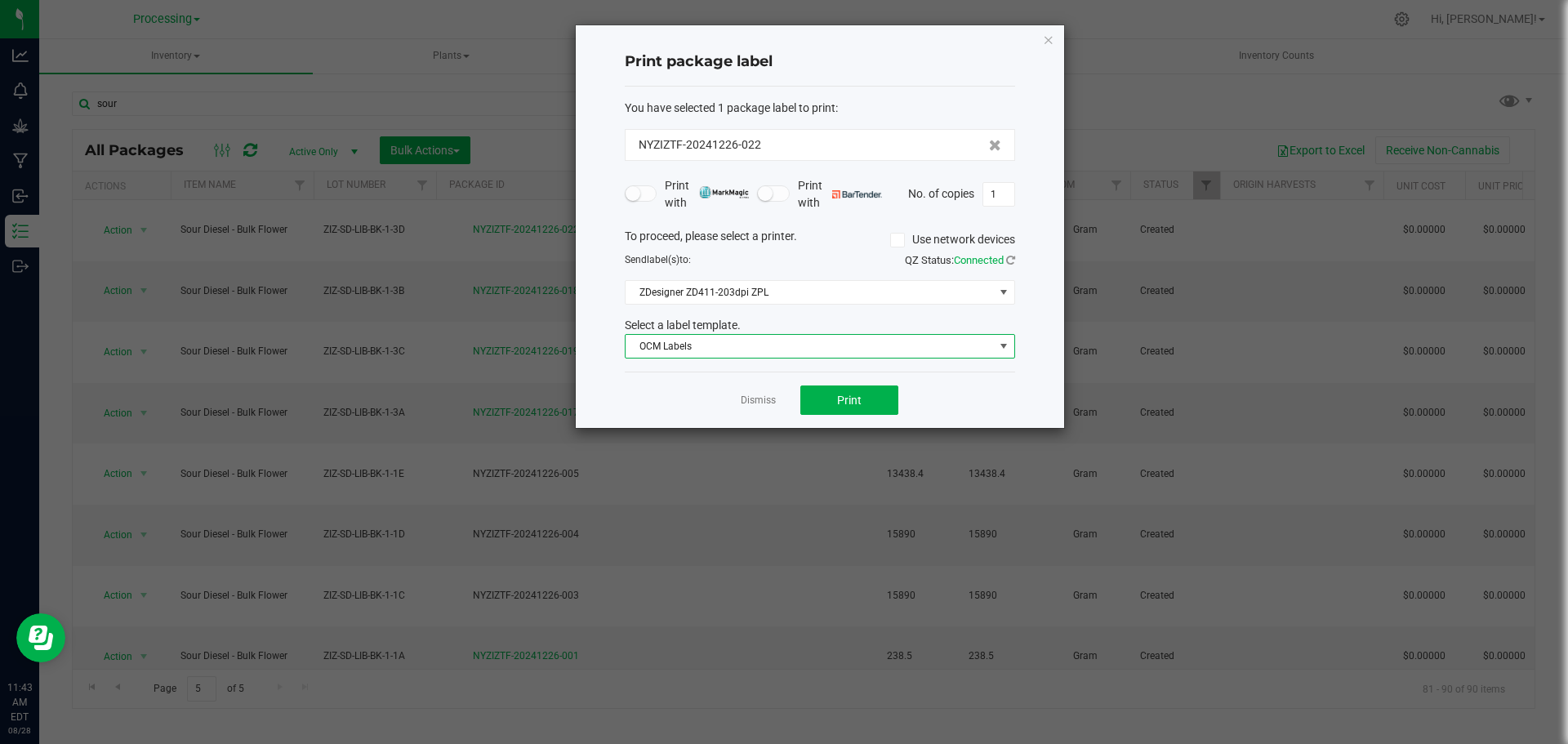
click at [833, 351] on span "OCM Labels" at bounding box center [810, 346] width 368 height 23
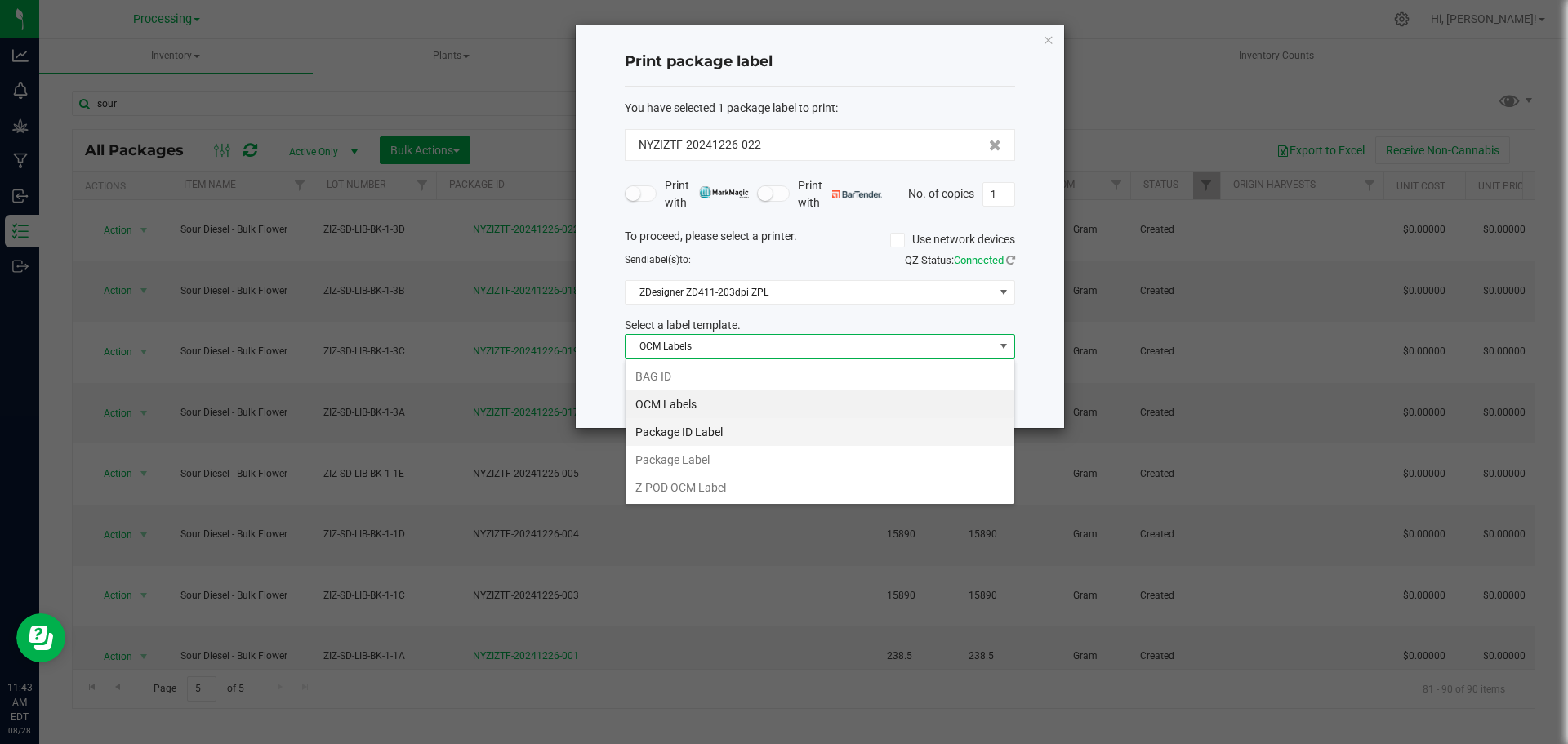
scroll to position [24, 391]
click at [715, 378] on li "BAG ID" at bounding box center [820, 377] width 389 height 28
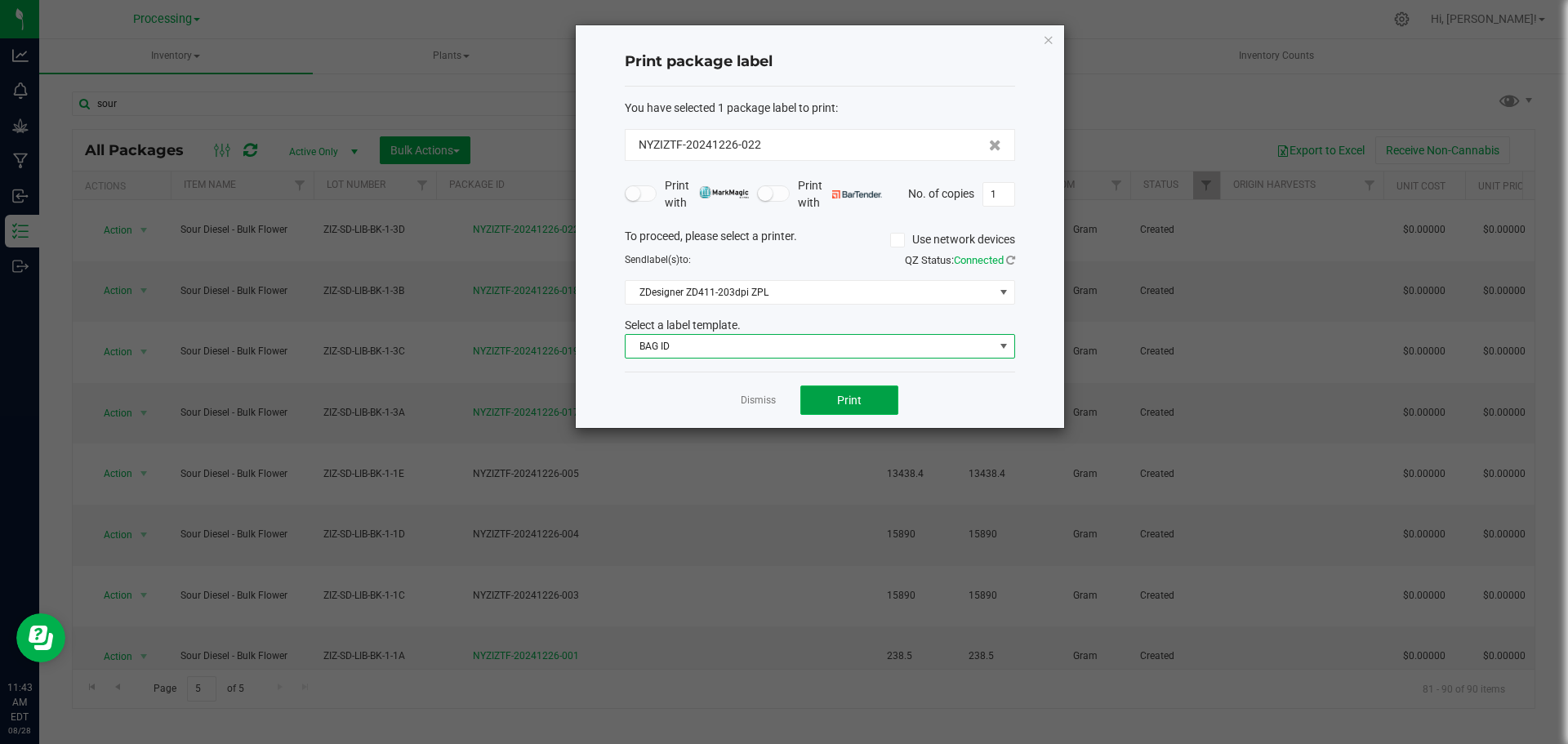
click at [880, 401] on button "Print" at bounding box center [849, 400] width 98 height 30
